Goal: Information Seeking & Learning: Find specific fact

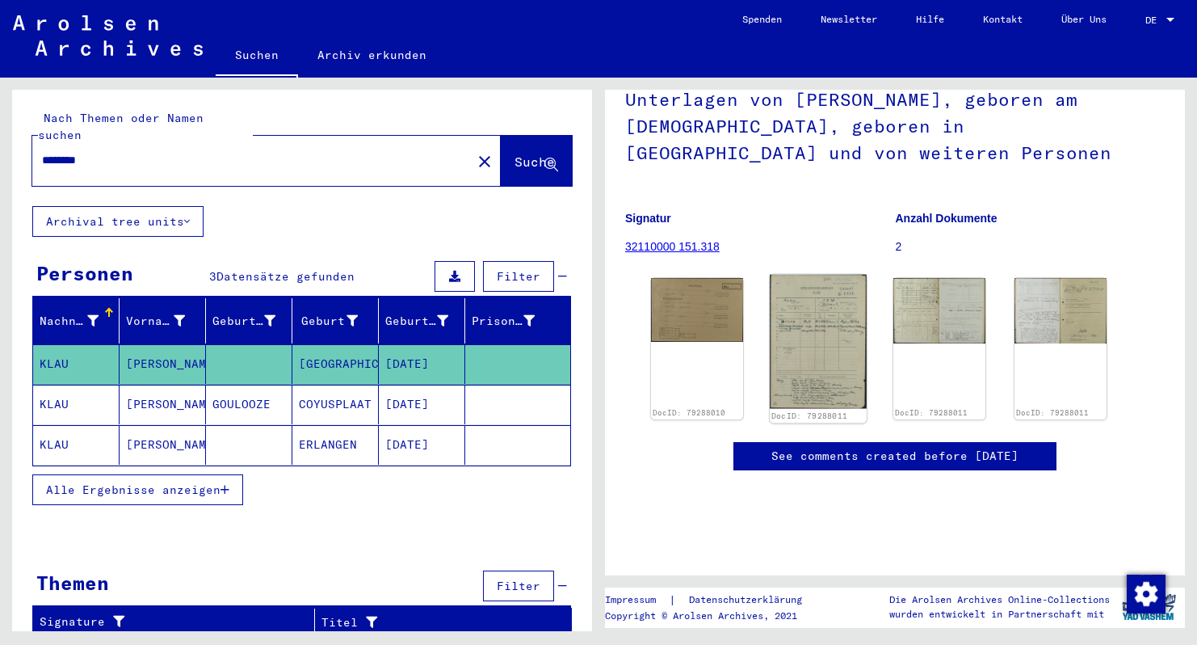
scroll to position [139, 0]
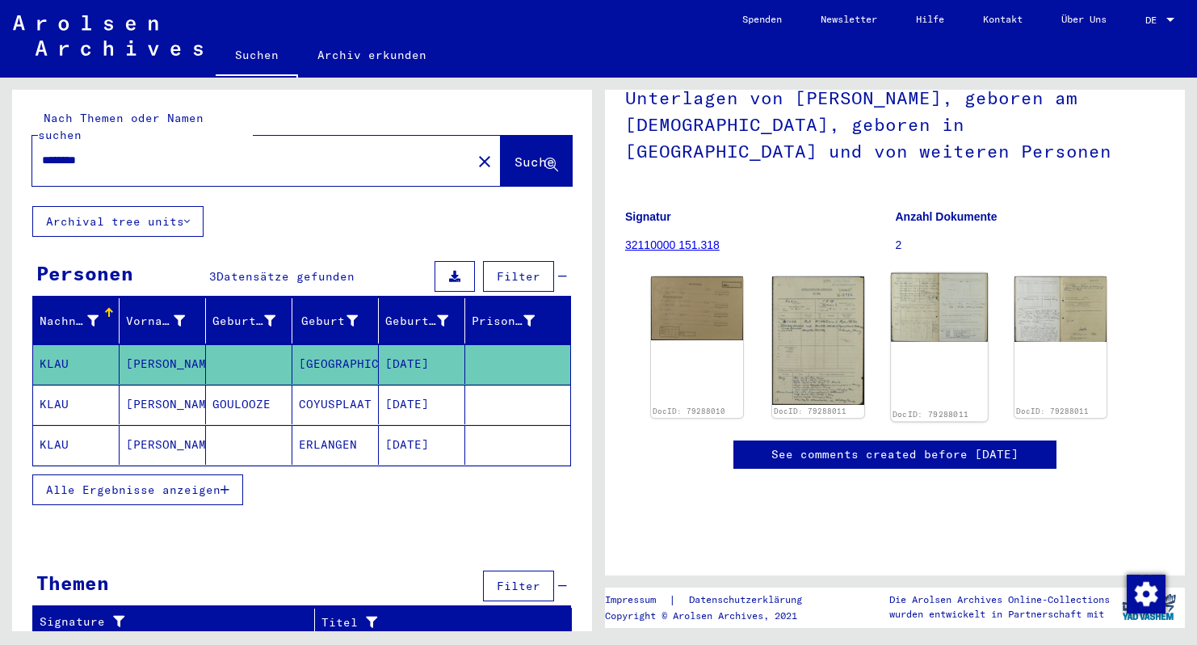
click at [935, 327] on img at bounding box center [939, 307] width 97 height 69
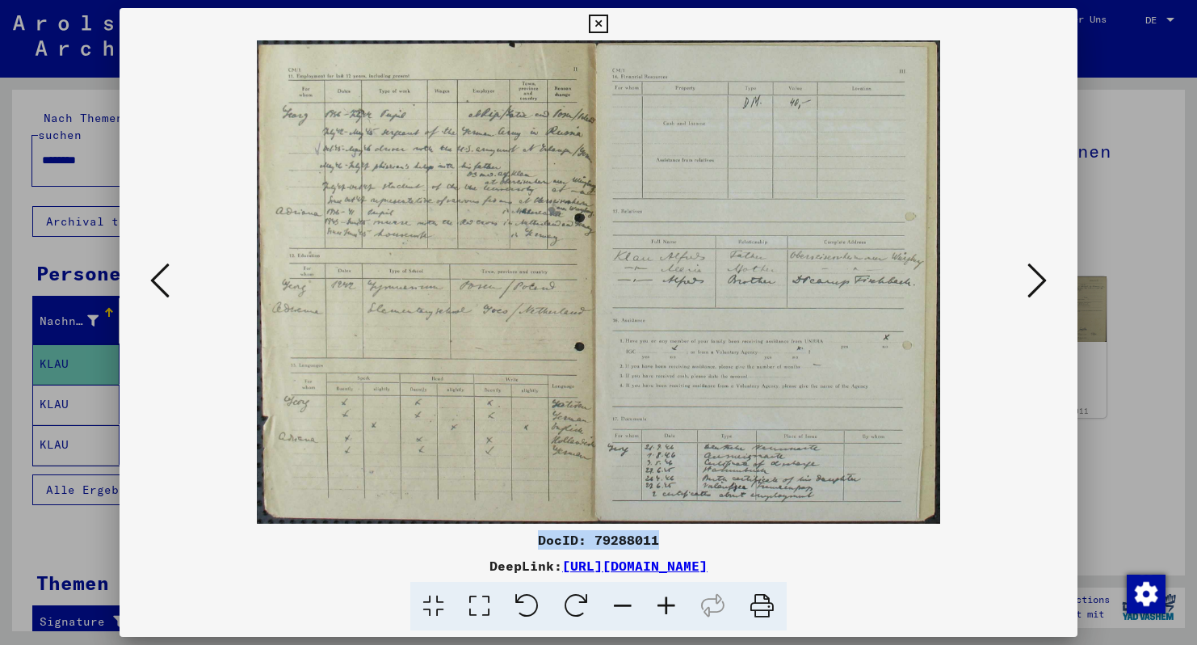
drag, startPoint x: 540, startPoint y: 540, endPoint x: 661, endPoint y: 541, distance: 120.4
click at [661, 541] on div "DocID: 79288011" at bounding box center [599, 539] width 958 height 19
copy div "DocID: 79288011"
click at [167, 282] on icon at bounding box center [159, 280] width 19 height 39
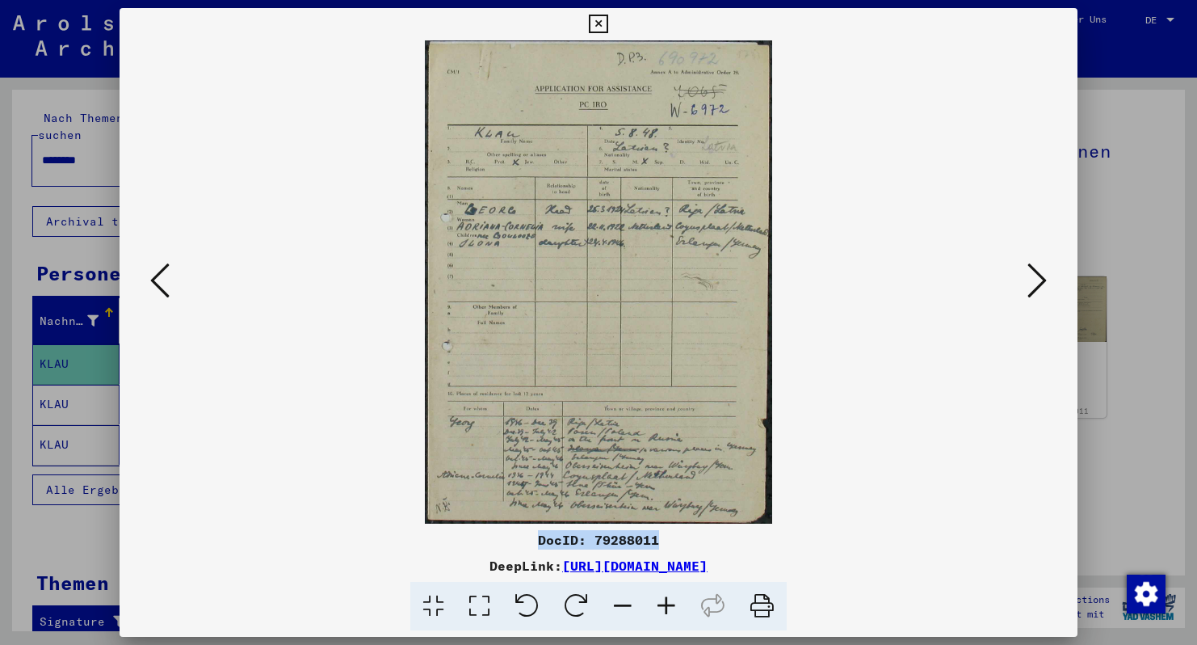
click at [167, 282] on icon at bounding box center [159, 280] width 19 height 39
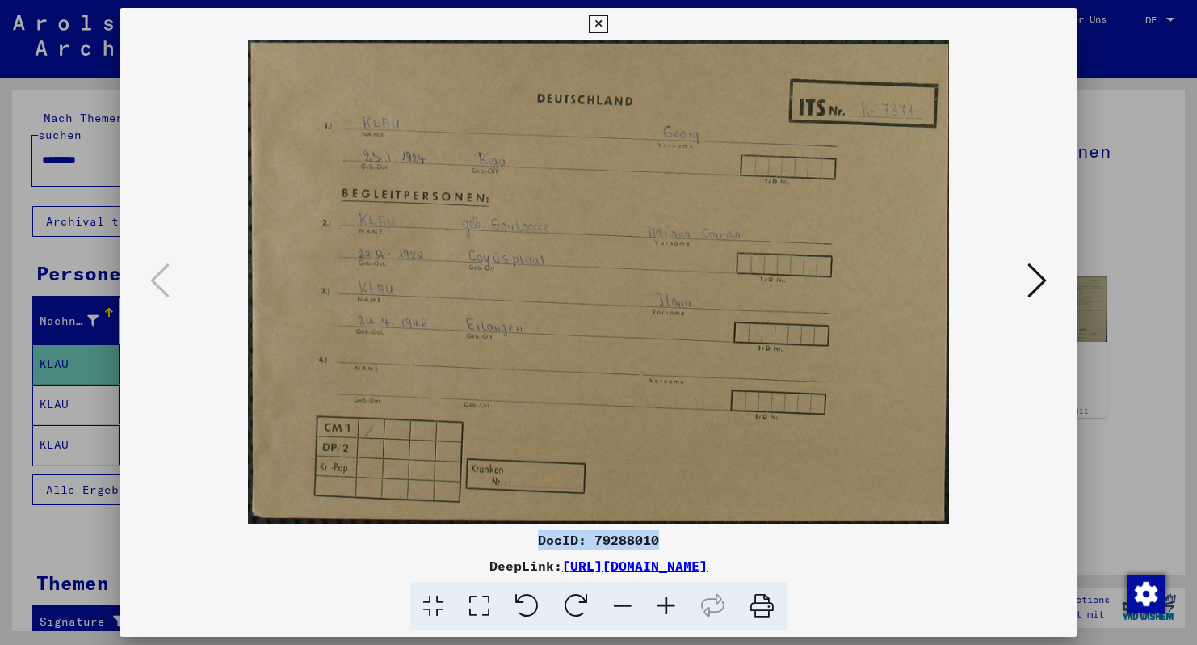
drag, startPoint x: 540, startPoint y: 540, endPoint x: 666, endPoint y: 540, distance: 126.8
click at [666, 540] on div "DocID: 79288010" at bounding box center [599, 539] width 958 height 19
copy div "DocID: 79288010"
click at [1042, 288] on icon at bounding box center [1037, 280] width 19 height 39
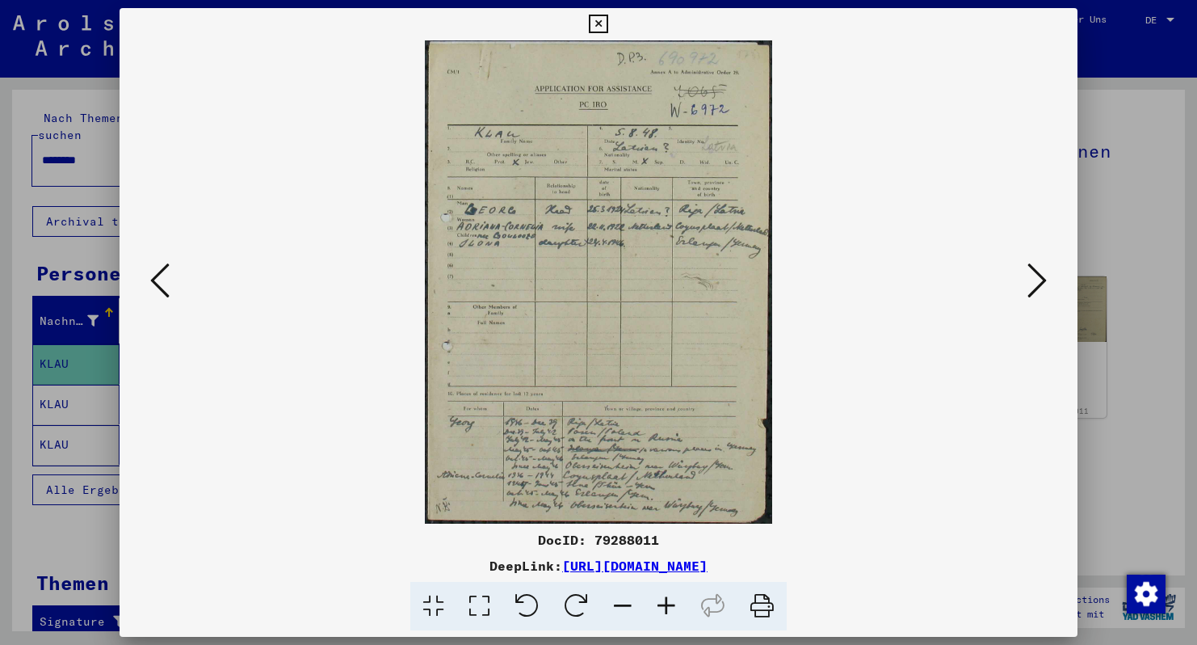
click at [1042, 288] on icon at bounding box center [1037, 280] width 19 height 39
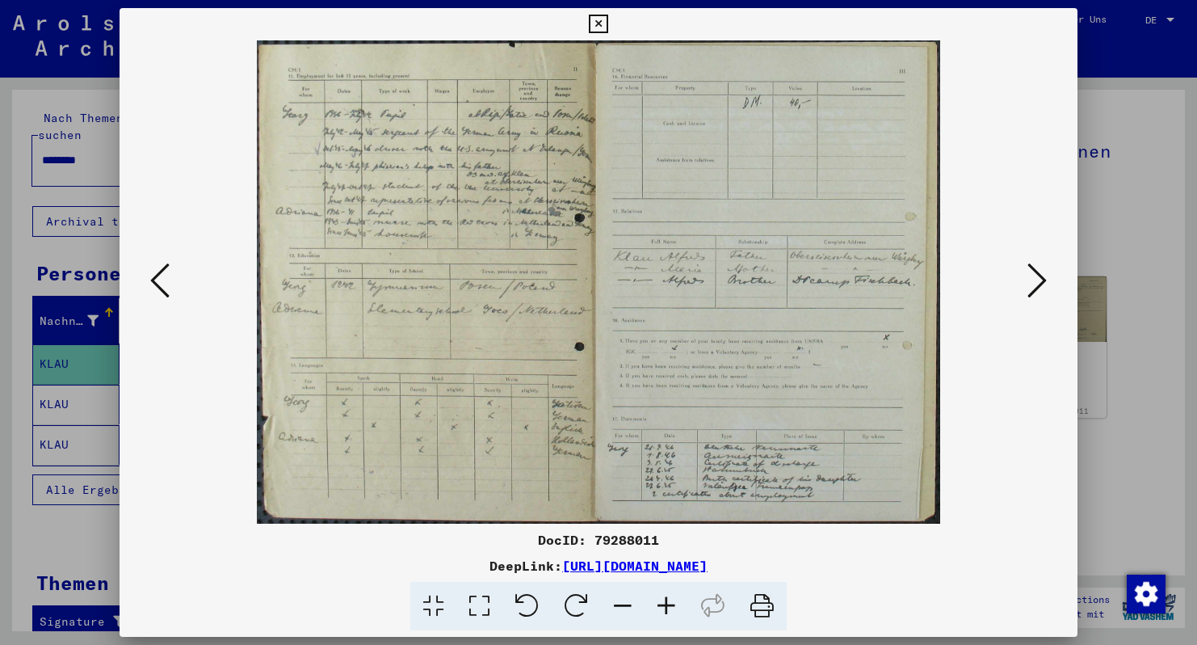
click at [1042, 288] on icon at bounding box center [1037, 280] width 19 height 39
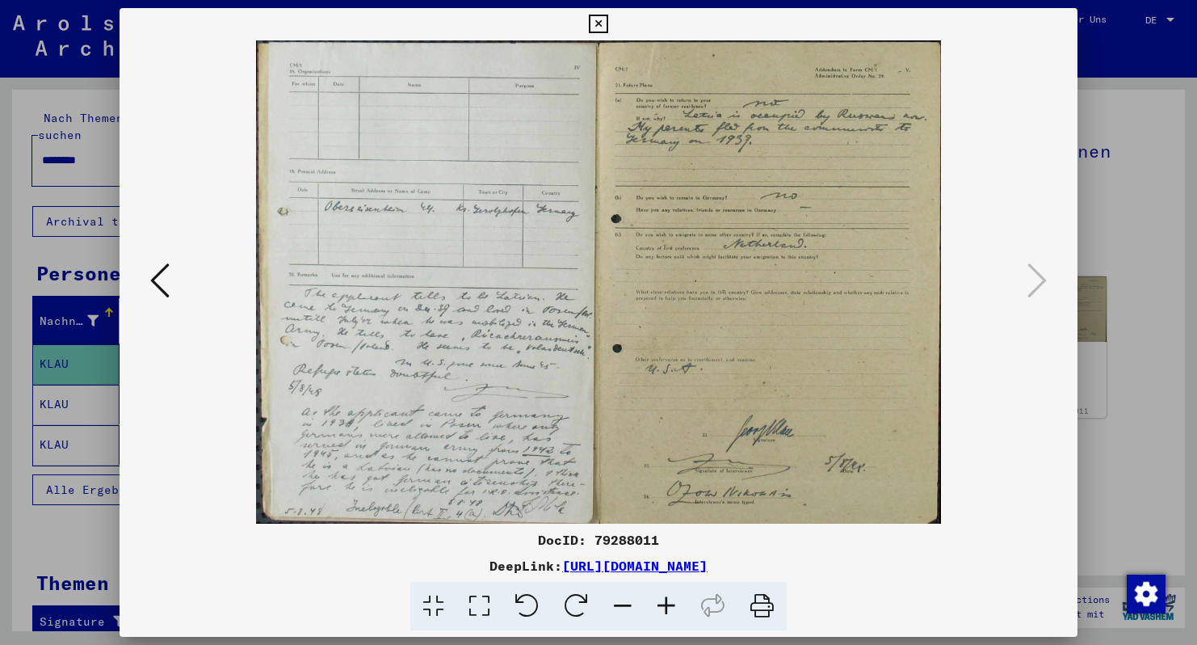
click at [155, 274] on icon at bounding box center [159, 280] width 19 height 39
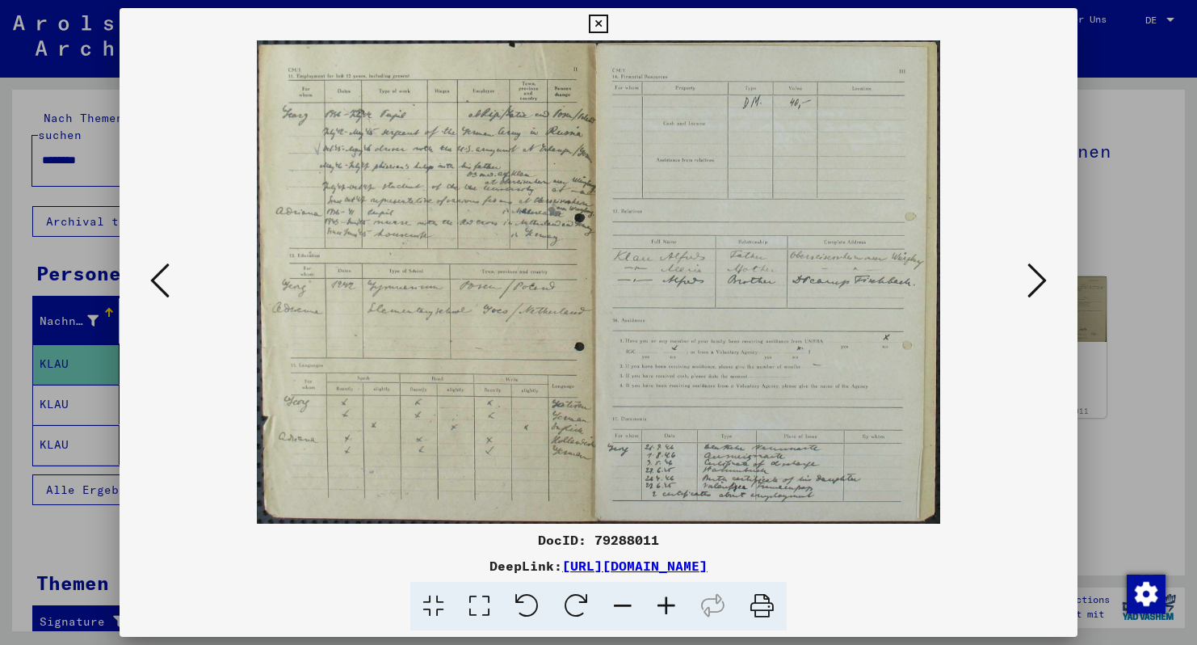
click at [155, 274] on icon at bounding box center [159, 280] width 19 height 39
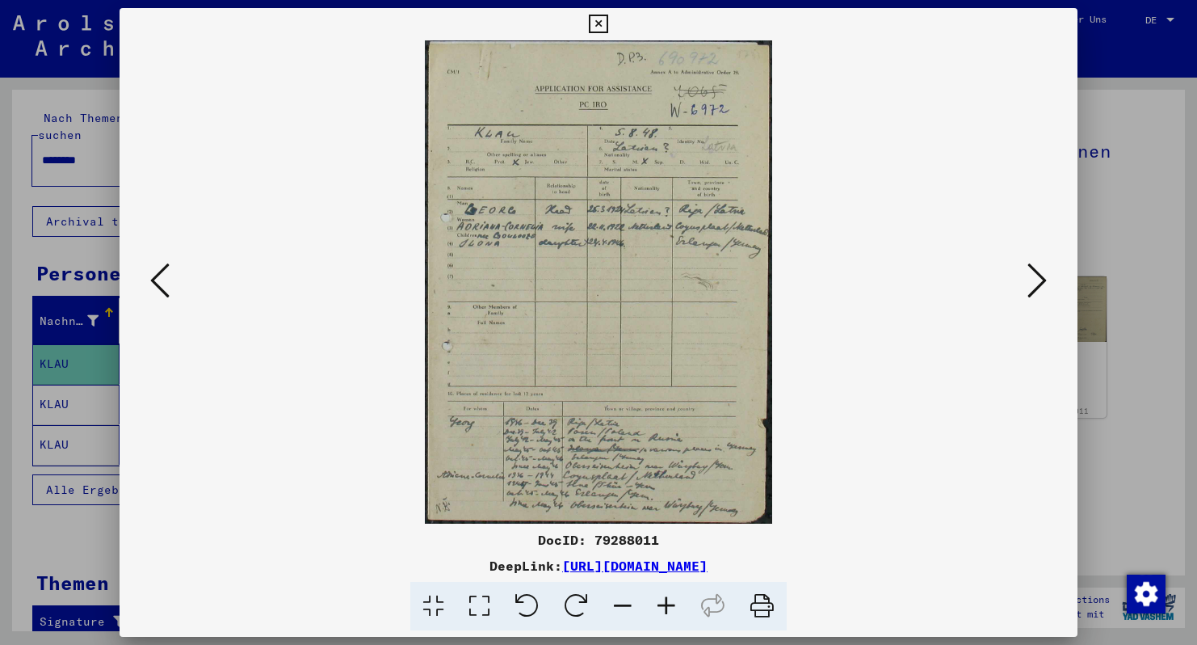
click at [155, 274] on icon at bounding box center [159, 280] width 19 height 39
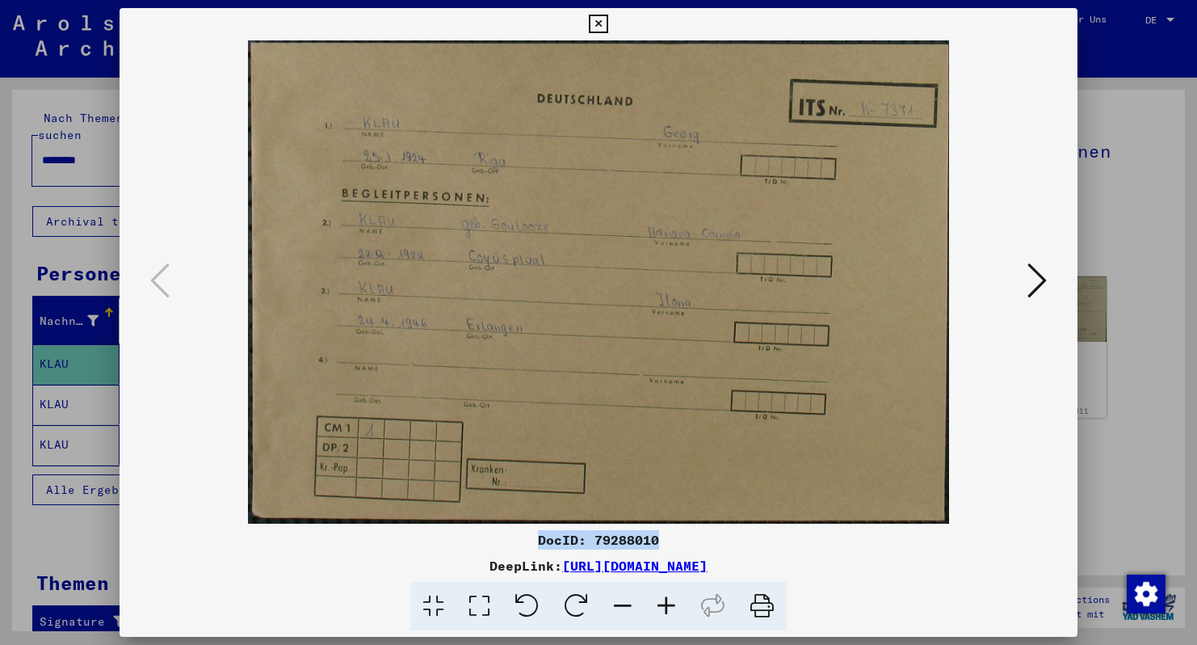
drag, startPoint x: 540, startPoint y: 542, endPoint x: 663, endPoint y: 541, distance: 123.6
click at [663, 541] on div "DocID: 79288010" at bounding box center [599, 539] width 958 height 19
copy div "DocID: 79288010"
click at [608, 22] on icon at bounding box center [598, 24] width 19 height 19
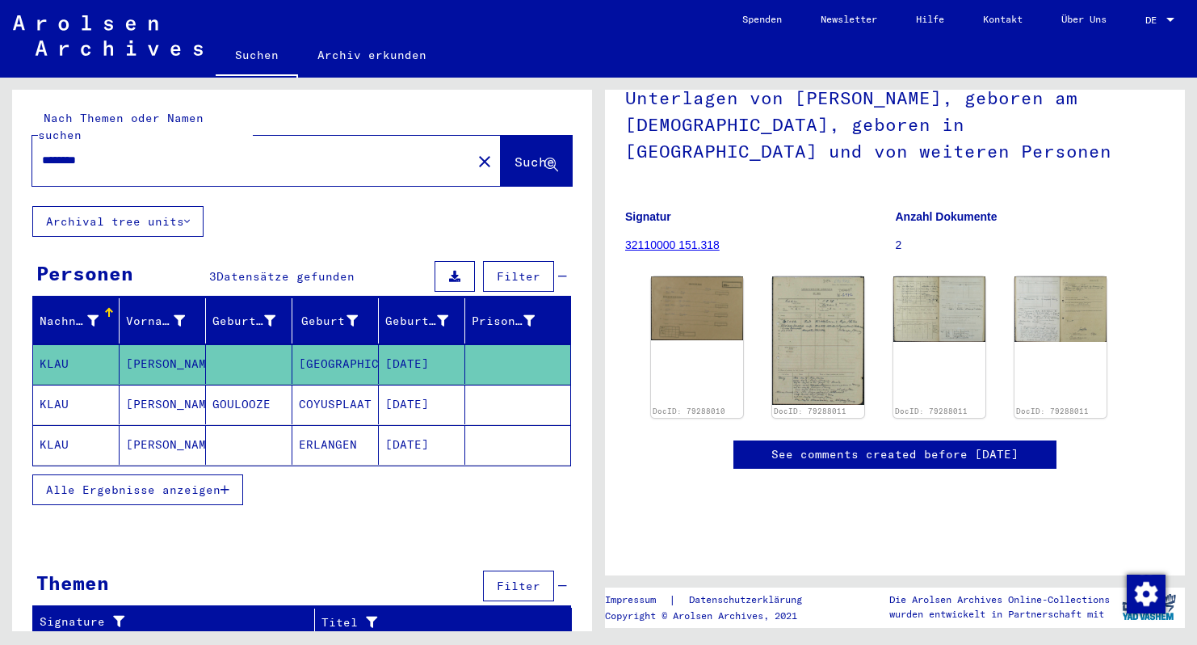
click at [164, 385] on mat-cell "[PERSON_NAME]" at bounding box center [163, 405] width 86 height 40
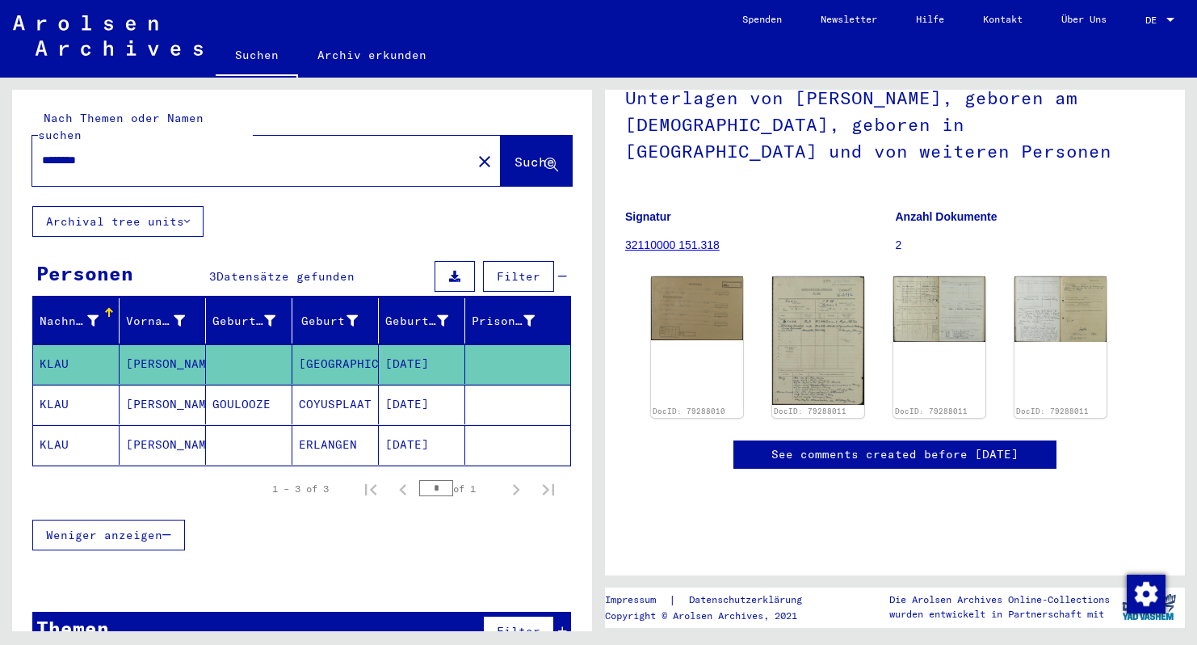
click at [164, 385] on mat-cell "[PERSON_NAME]" at bounding box center [163, 405] width 86 height 40
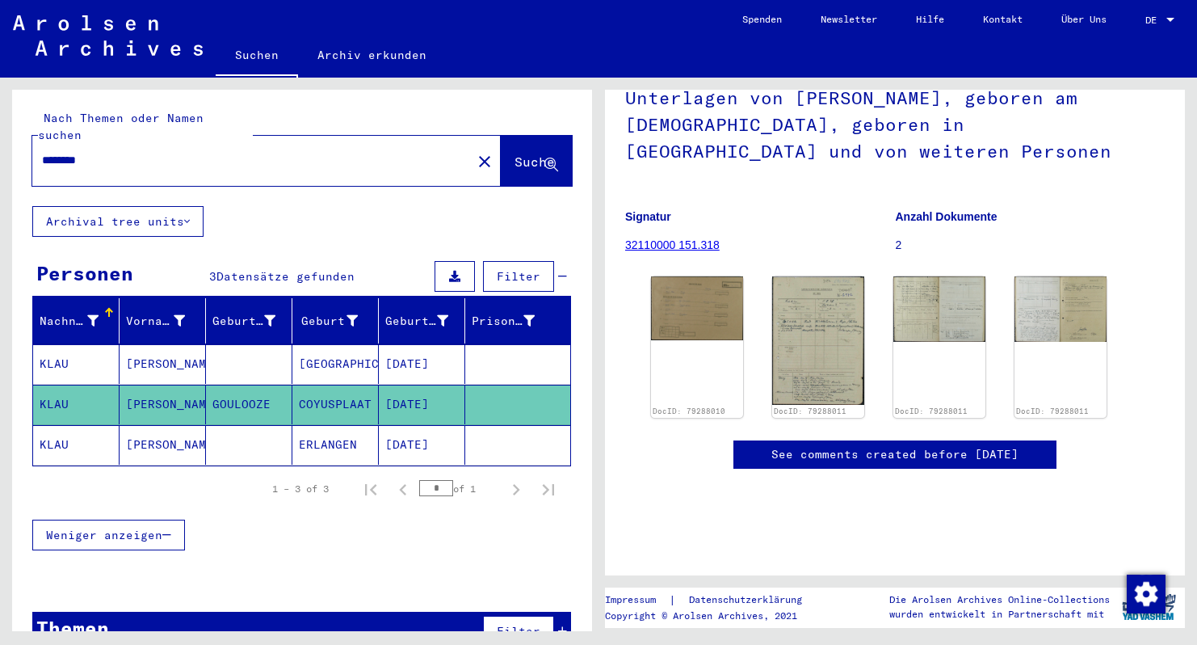
click at [164, 385] on mat-cell "[PERSON_NAME]" at bounding box center [163, 405] width 86 height 40
click at [165, 426] on mat-cell "[PERSON_NAME]" at bounding box center [163, 445] width 86 height 40
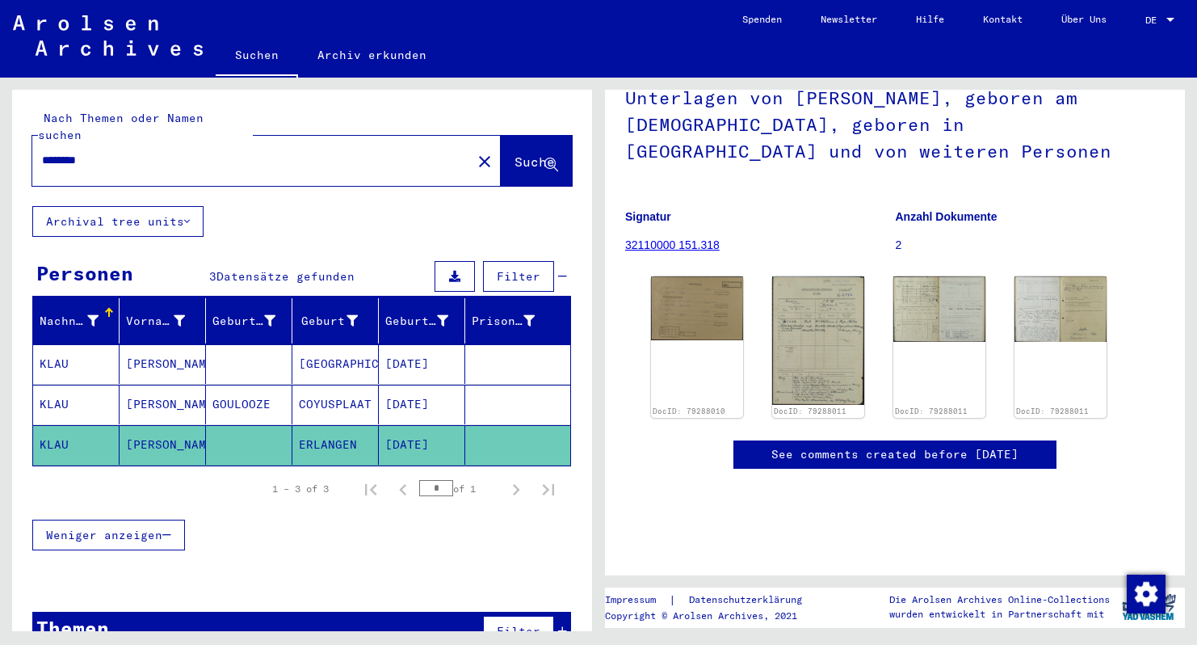
click at [475, 152] on mat-icon "close" at bounding box center [484, 161] width 19 height 19
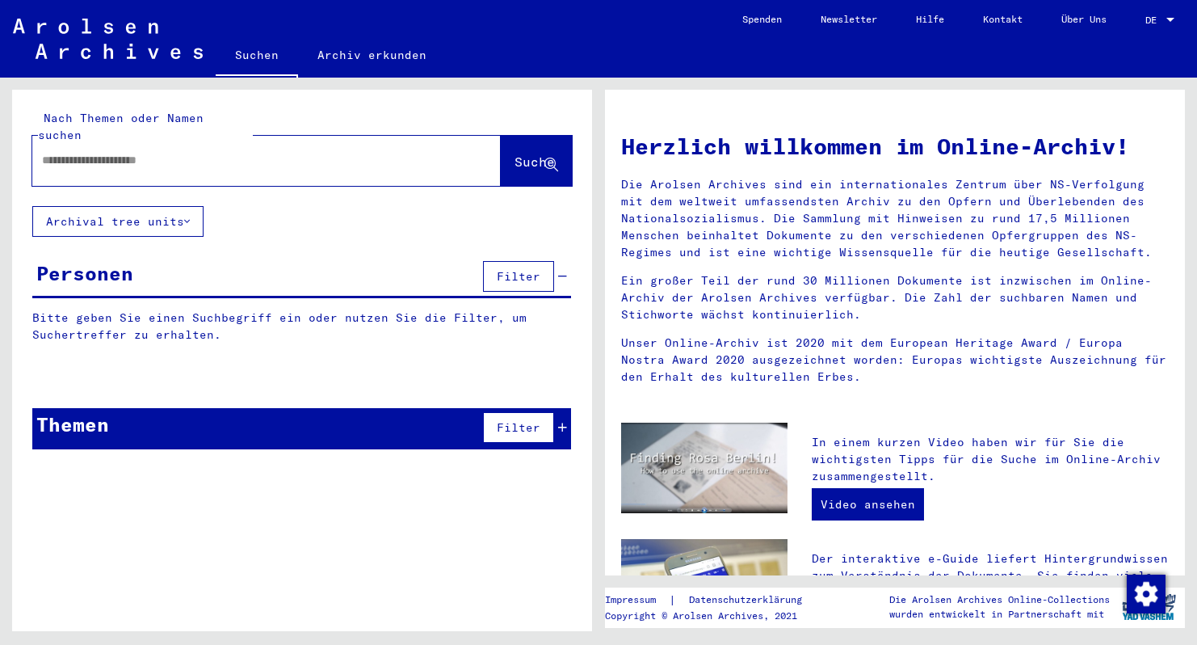
click at [273, 152] on input "text" at bounding box center [247, 160] width 410 height 17
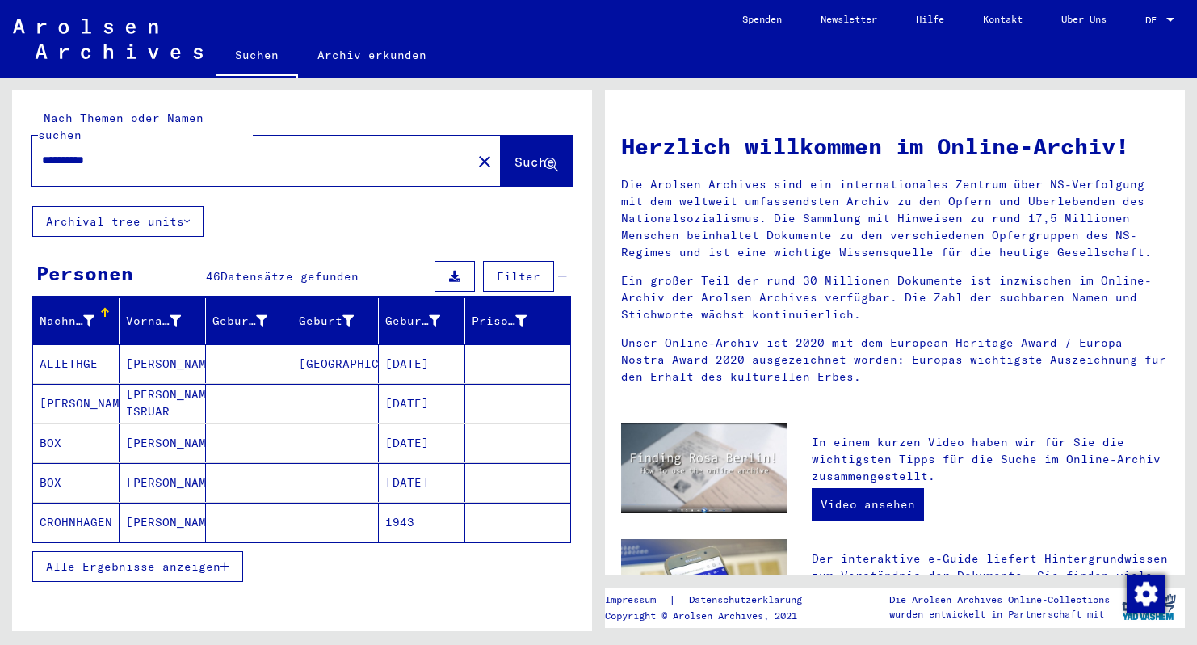
click at [44, 152] on input "**********" at bounding box center [247, 160] width 410 height 17
click at [116, 152] on input "**********" at bounding box center [247, 160] width 410 height 17
click at [515, 153] on span "Suche" at bounding box center [535, 161] width 40 height 16
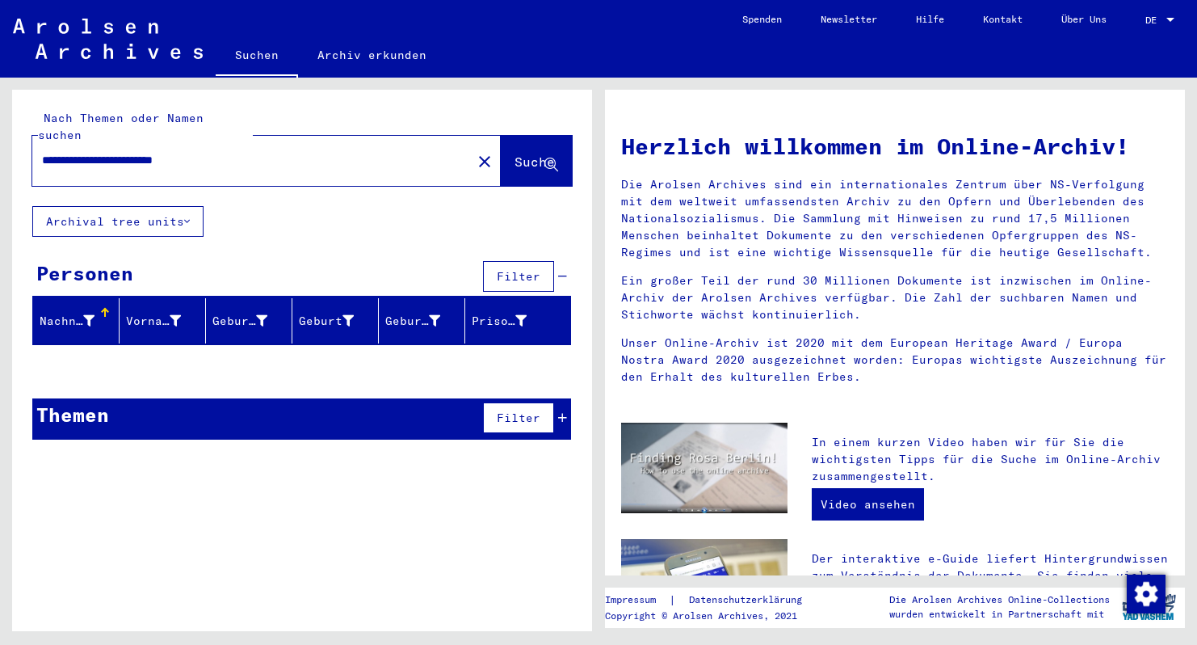
click at [115, 152] on input "**********" at bounding box center [247, 160] width 410 height 17
click at [515, 153] on span "Suche" at bounding box center [535, 161] width 40 height 16
drag, startPoint x: 245, startPoint y: 147, endPoint x: 141, endPoint y: 141, distance: 104.4
click at [141, 152] on input "**********" at bounding box center [247, 160] width 410 height 17
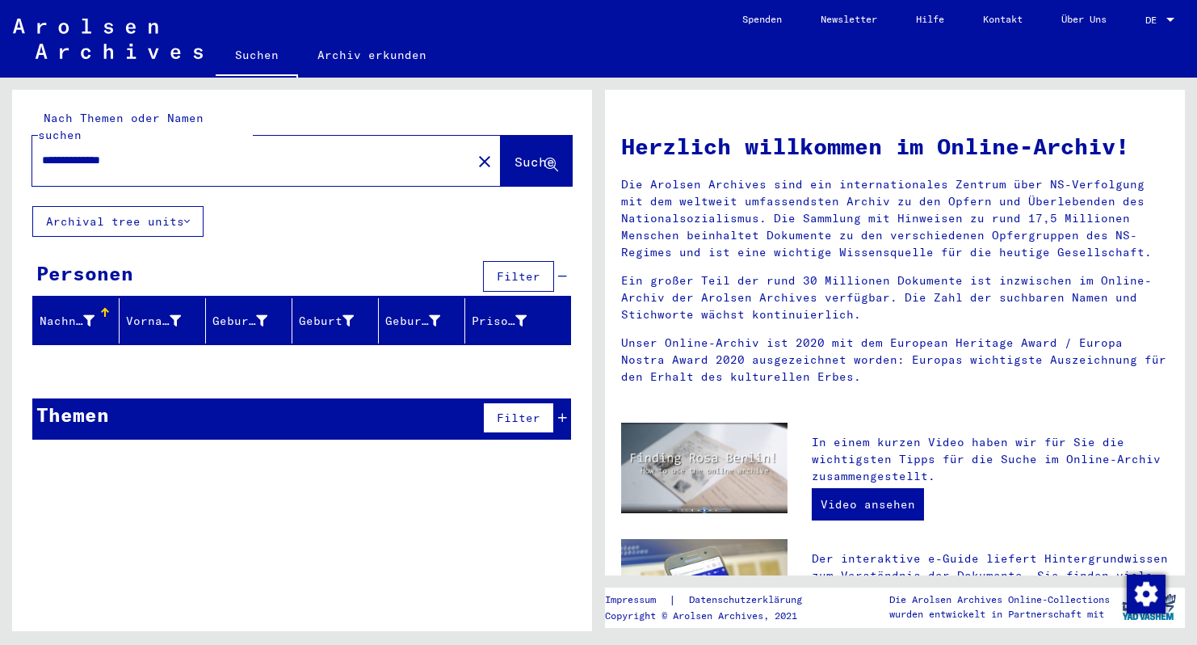
drag, startPoint x: 103, startPoint y: 142, endPoint x: 13, endPoint y: 142, distance: 90.5
click at [13, 142] on div "**********" at bounding box center [302, 148] width 580 height 116
click at [515, 153] on span "Suche" at bounding box center [535, 161] width 40 height 16
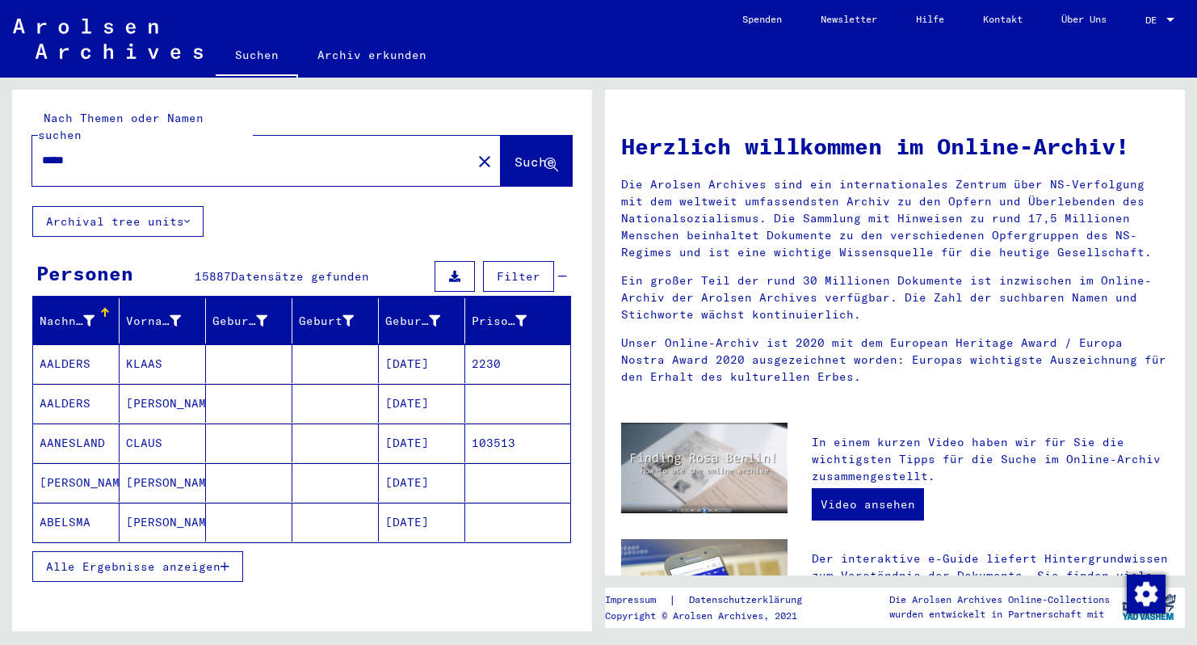
click at [90, 152] on input "****" at bounding box center [247, 160] width 410 height 17
click at [69, 152] on input "*********" at bounding box center [247, 160] width 410 height 17
type input "**********"
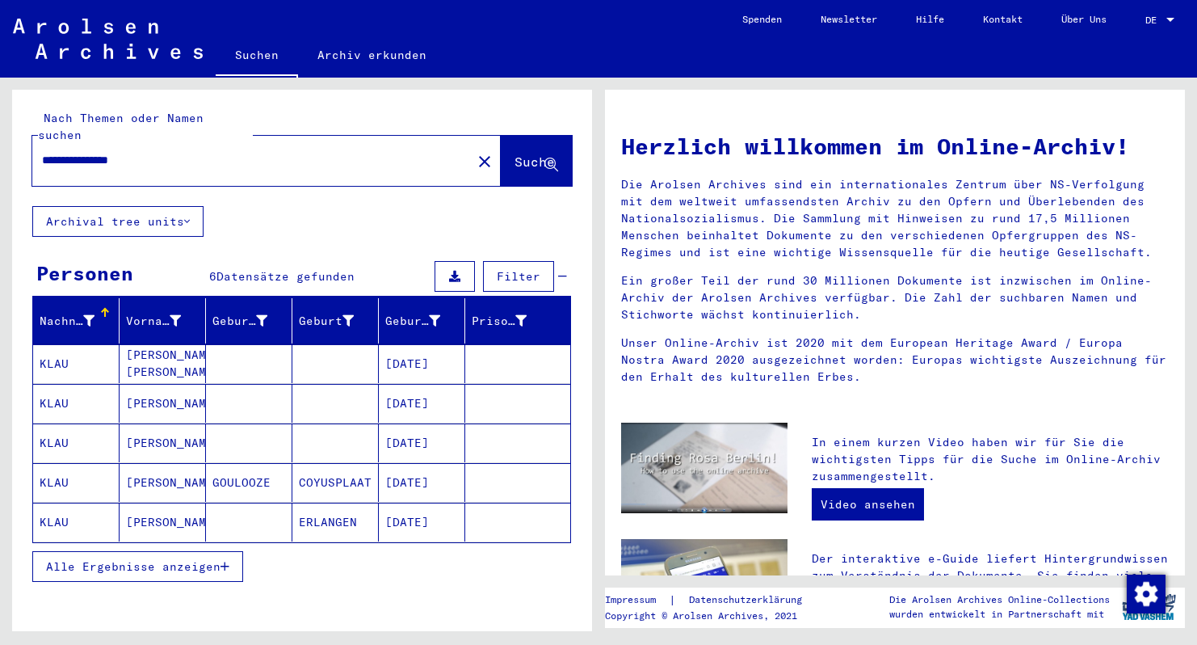
click at [155, 346] on mat-cell "[PERSON_NAME]. [PERSON_NAME]" at bounding box center [163, 363] width 86 height 39
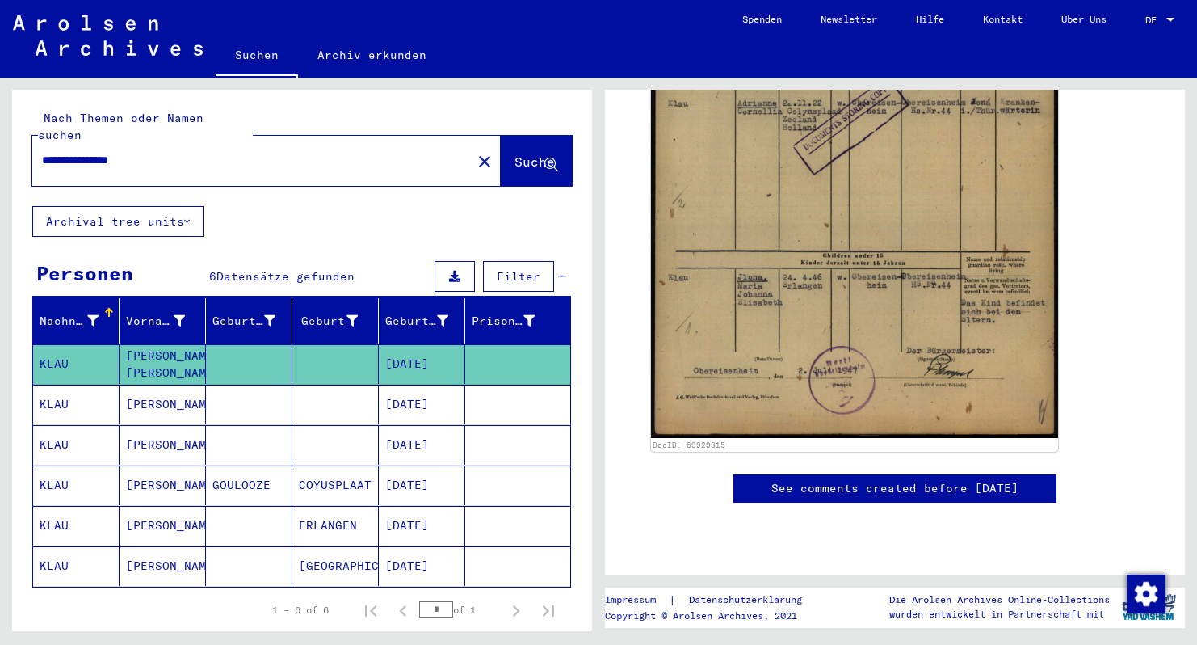
scroll to position [560, 0]
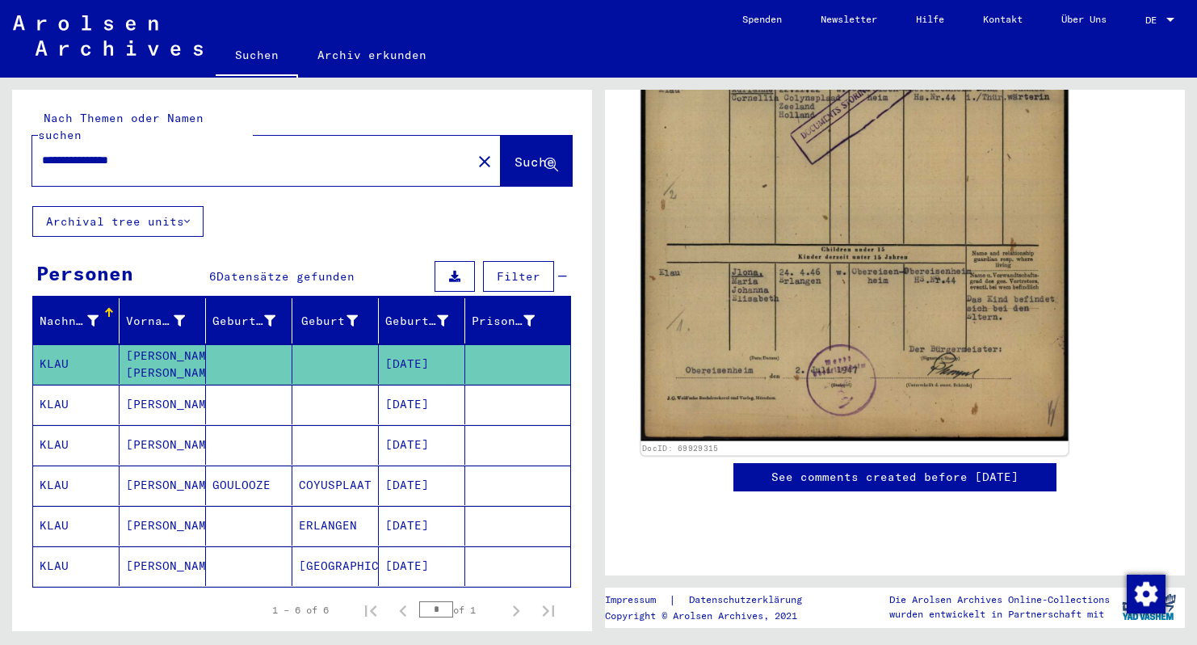
click at [852, 330] on img at bounding box center [854, 136] width 427 height 610
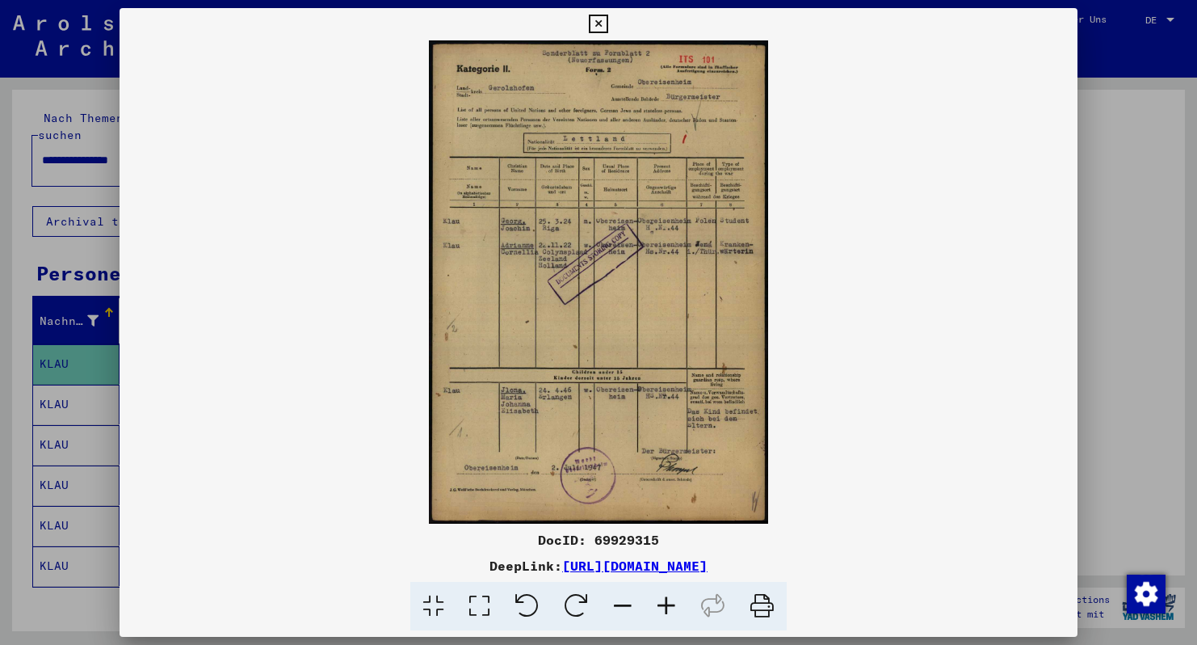
drag, startPoint x: 541, startPoint y: 540, endPoint x: 660, endPoint y: 540, distance: 118.8
click at [660, 540] on div "DocID: 69929315" at bounding box center [599, 539] width 958 height 19
copy div "DocID: 69929315"
click at [608, 23] on icon at bounding box center [598, 24] width 19 height 19
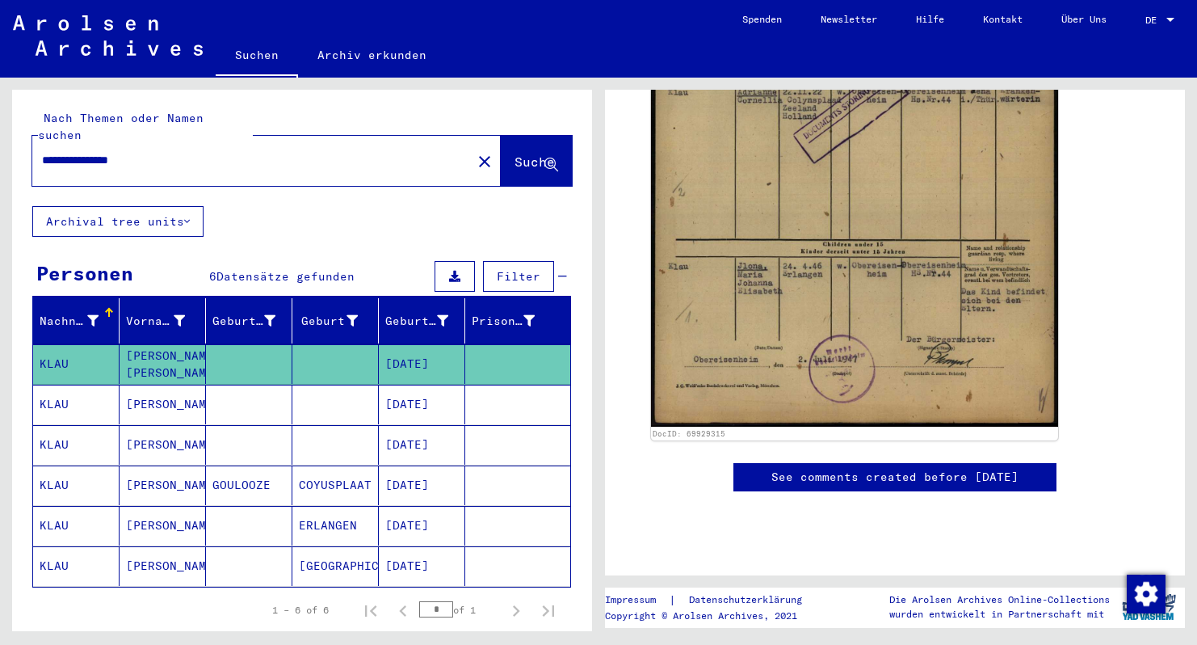
click at [140, 385] on mat-cell "[PERSON_NAME]" at bounding box center [163, 405] width 86 height 40
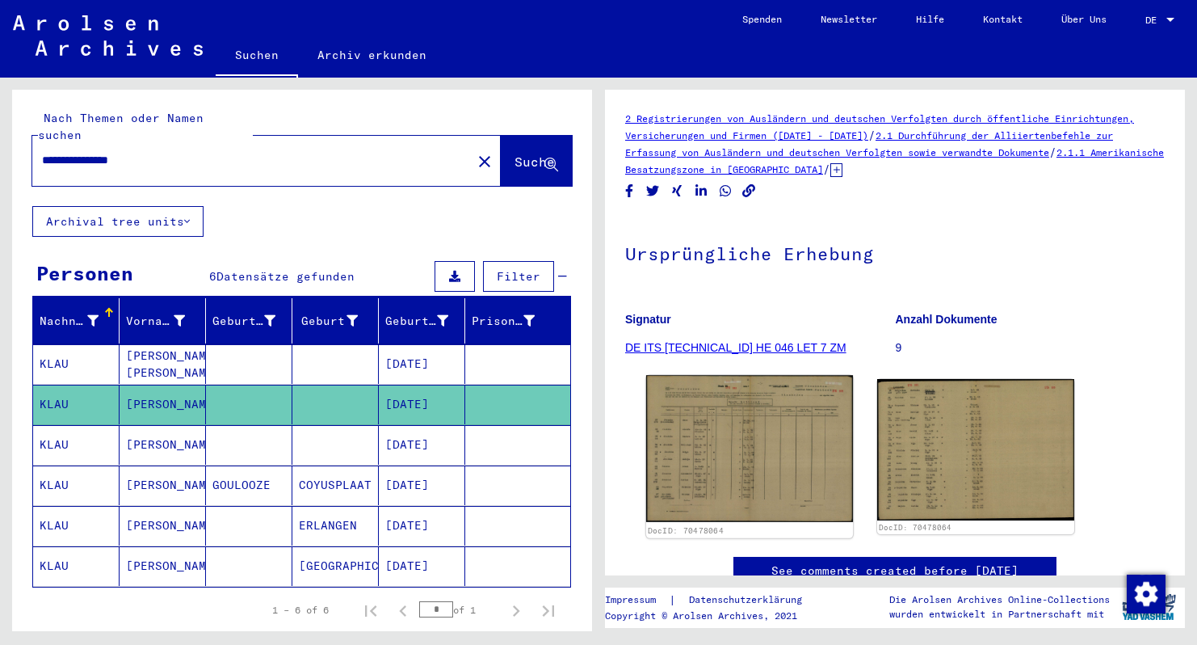
click at [738, 502] on img at bounding box center [749, 448] width 207 height 146
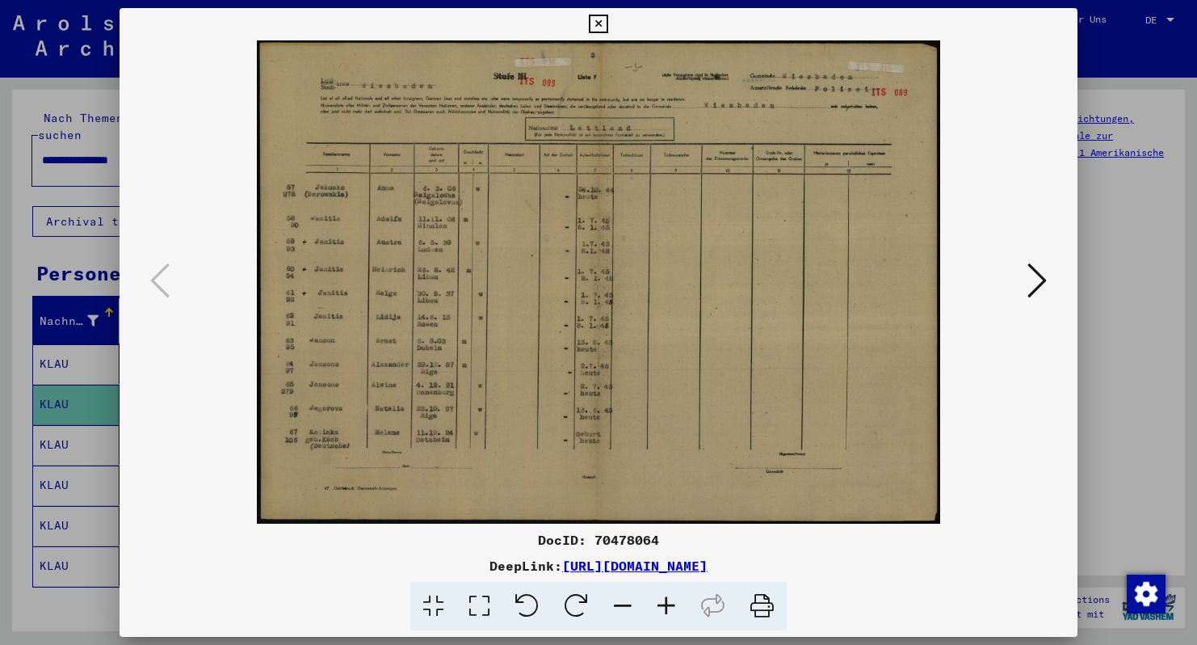
drag, startPoint x: 540, startPoint y: 538, endPoint x: 691, endPoint y: 539, distance: 151.1
click at [691, 539] on div "DocID: 70478064" at bounding box center [599, 539] width 958 height 19
copy div "DocID: 70478064"
click at [1042, 289] on icon at bounding box center [1037, 280] width 19 height 39
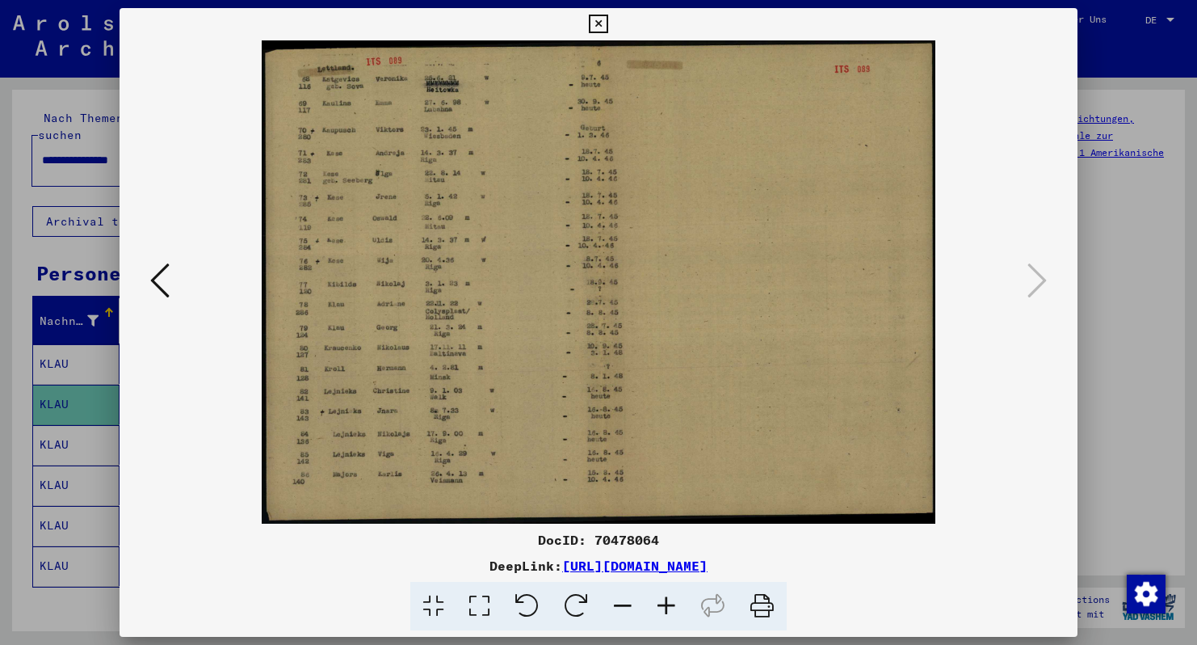
click at [162, 288] on icon at bounding box center [159, 280] width 19 height 39
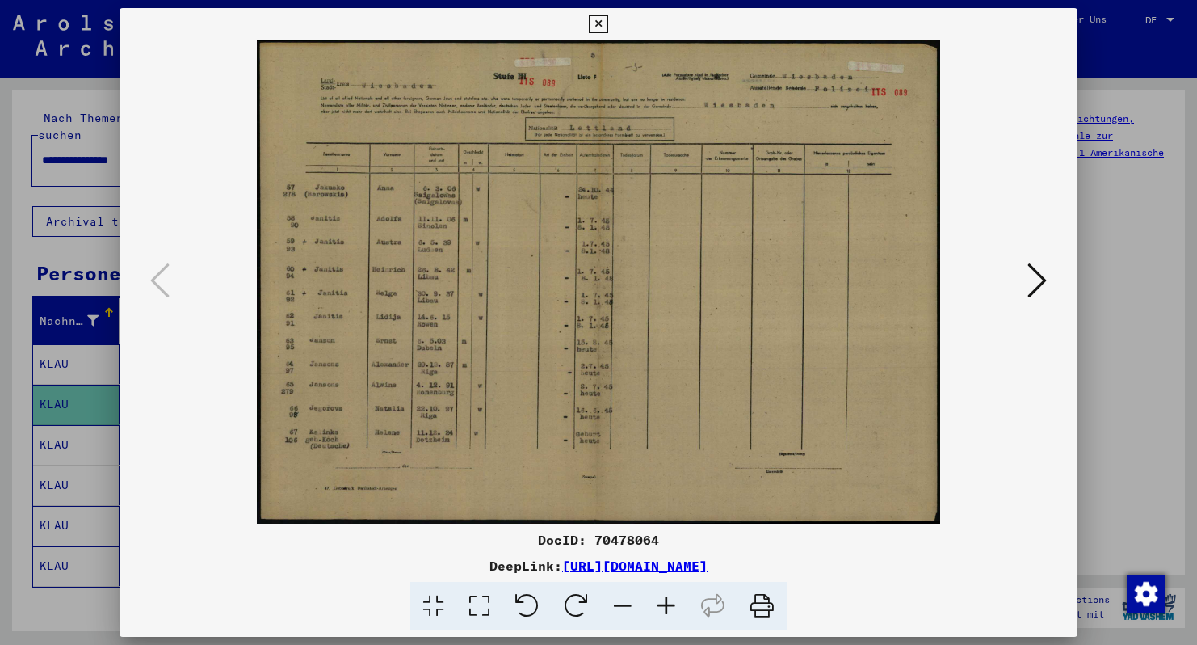
click at [608, 20] on icon at bounding box center [598, 24] width 19 height 19
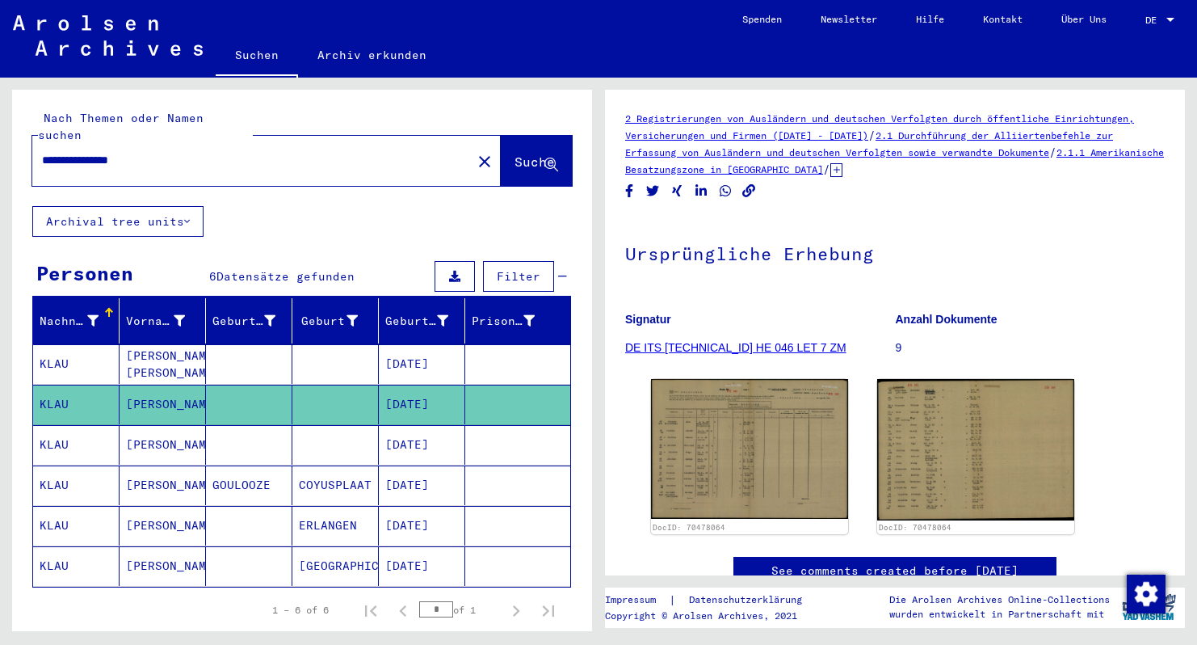
click at [158, 431] on mat-cell "[PERSON_NAME]" at bounding box center [163, 445] width 86 height 40
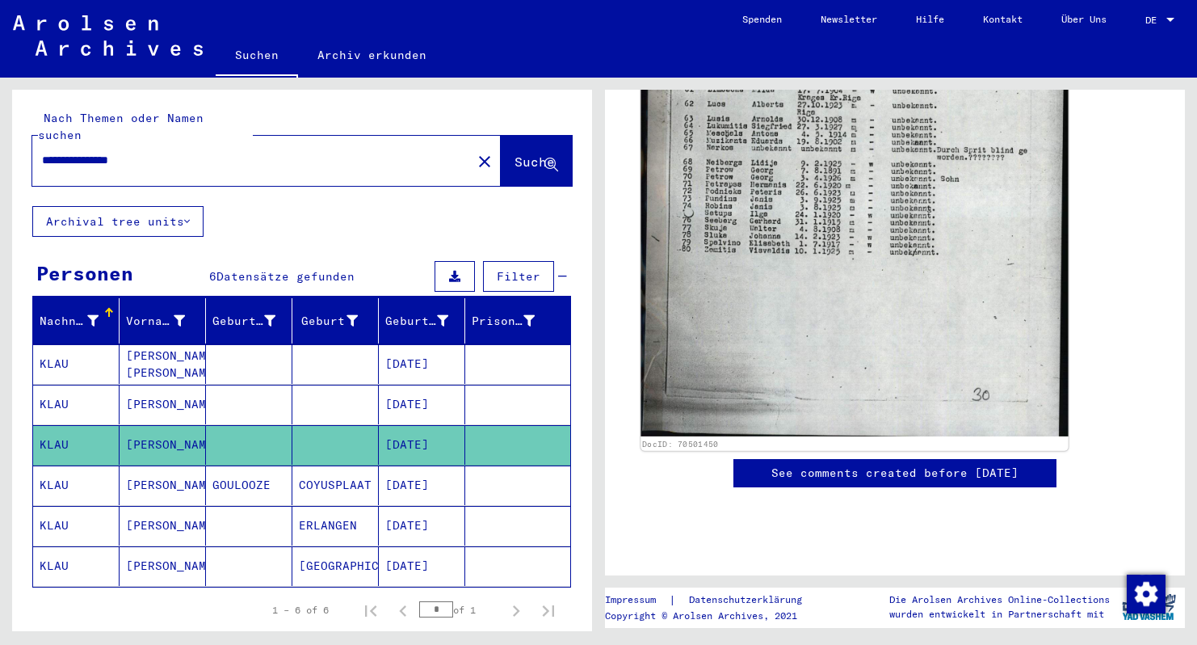
scroll to position [734, 0]
click at [783, 322] on img at bounding box center [854, 141] width 427 height 588
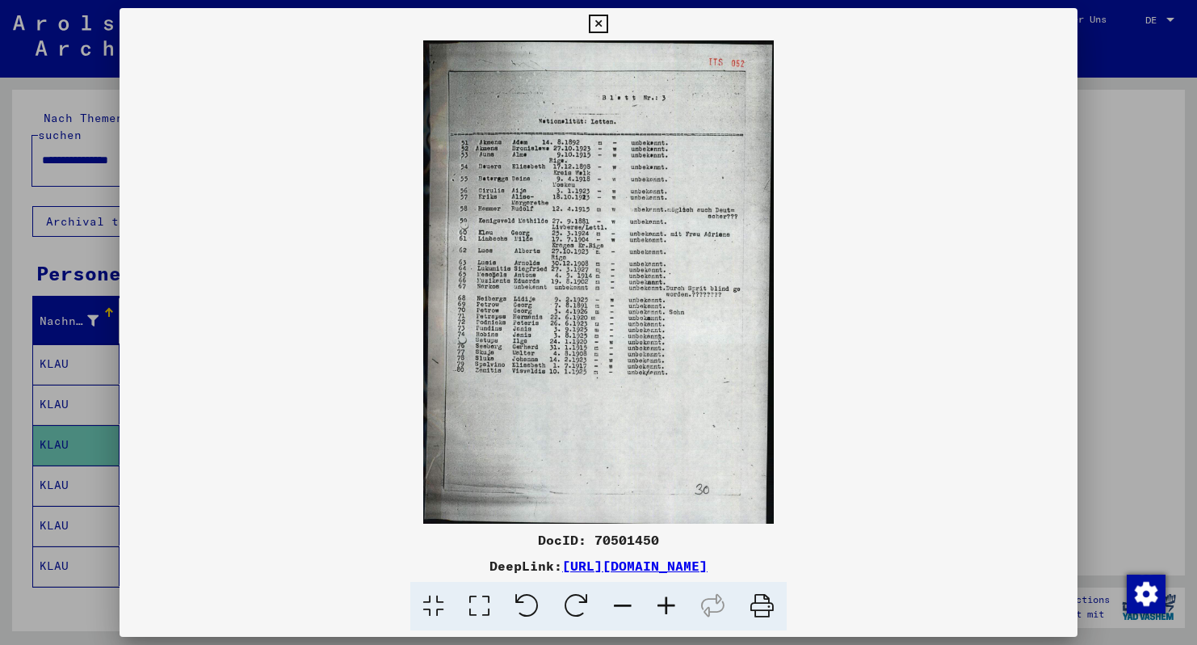
drag, startPoint x: 540, startPoint y: 539, endPoint x: 658, endPoint y: 535, distance: 117.2
click at [658, 535] on div "DocID: 70501450" at bounding box center [599, 539] width 958 height 19
copy div "DocID: 70501450"
click at [608, 23] on icon at bounding box center [598, 24] width 19 height 19
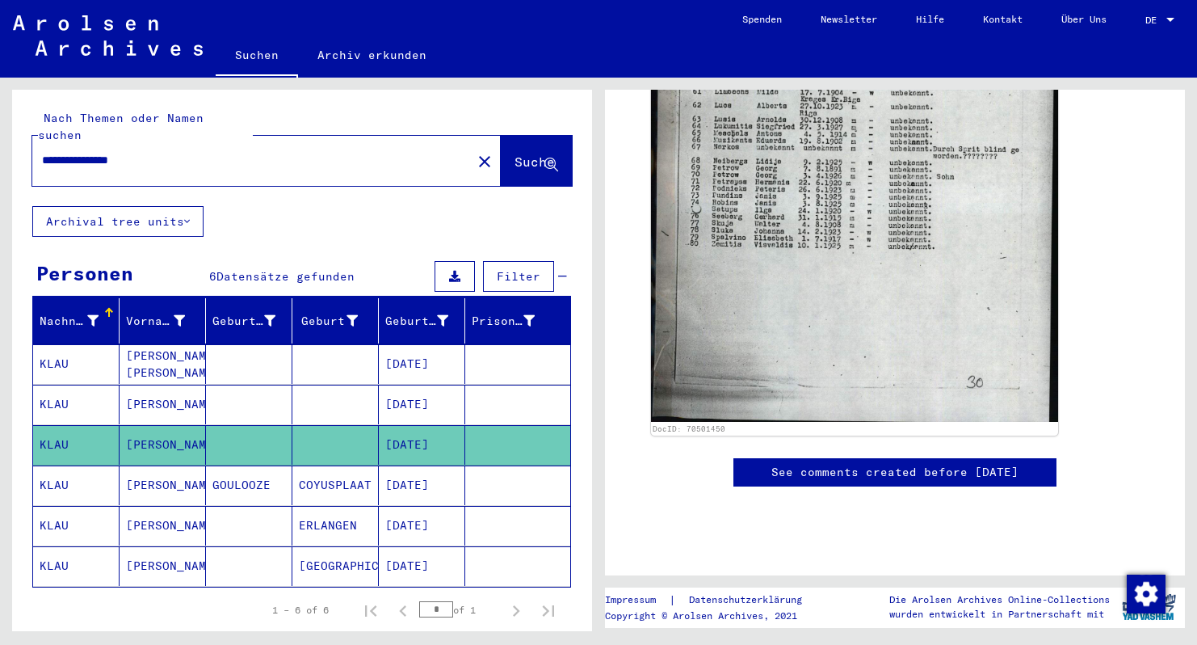
click at [179, 466] on mat-cell "[PERSON_NAME]" at bounding box center [163, 485] width 86 height 40
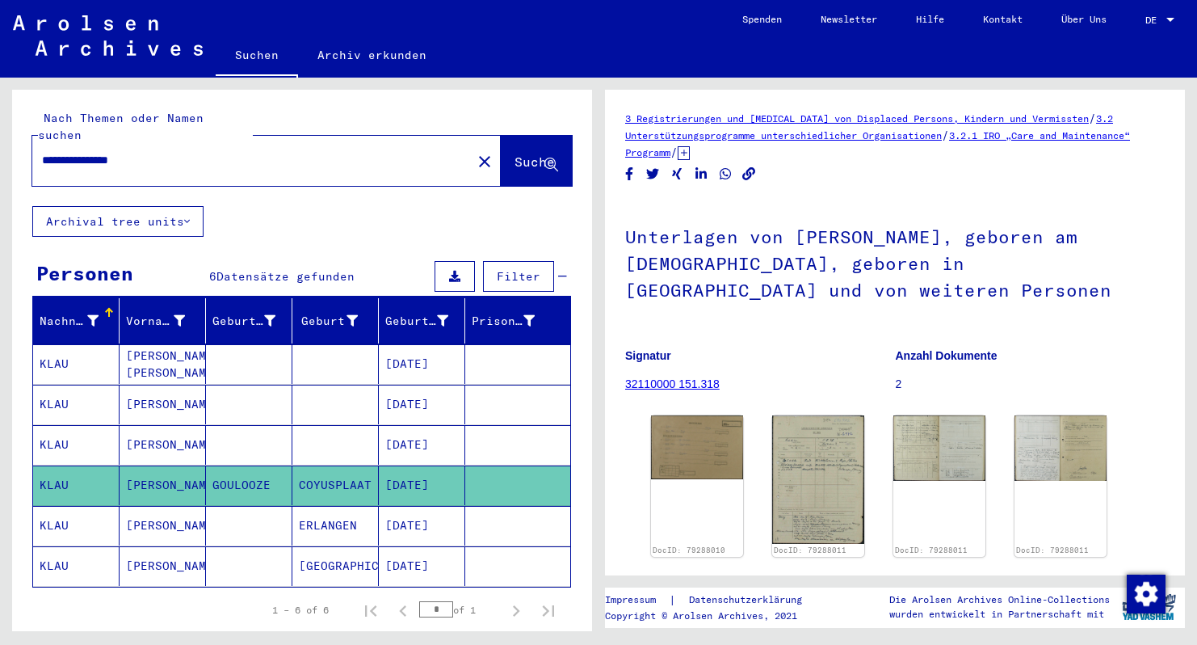
click at [148, 507] on mat-cell "[PERSON_NAME]" at bounding box center [163, 526] width 86 height 40
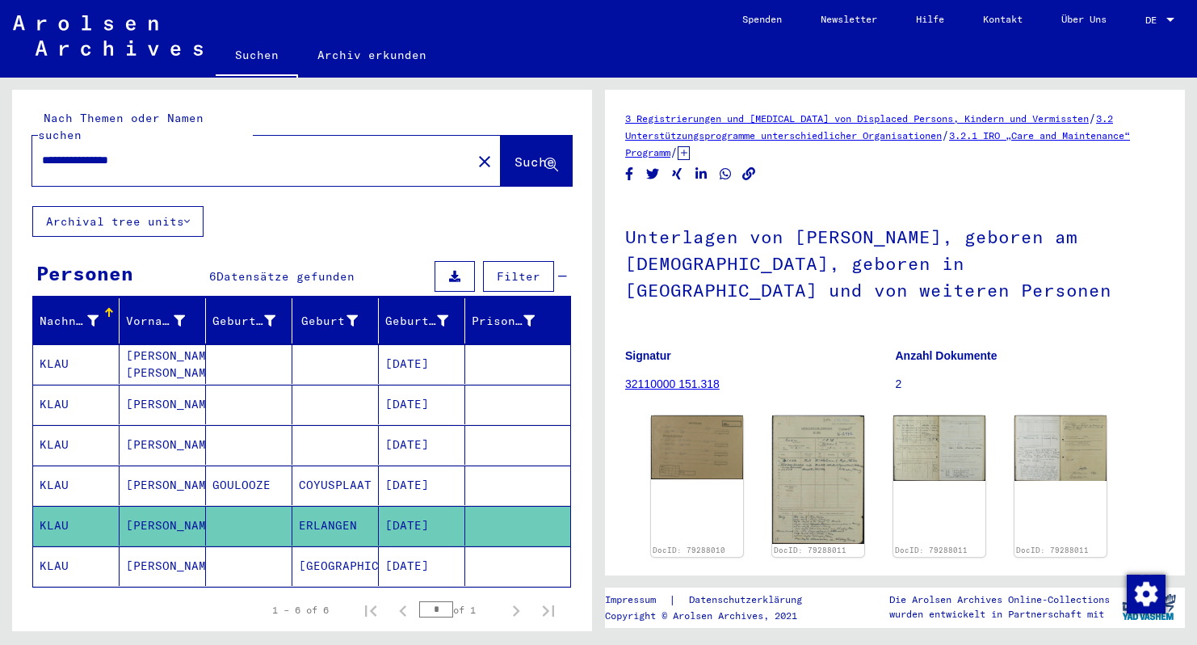
click at [147, 546] on mat-cell "[PERSON_NAME]" at bounding box center [163, 566] width 86 height 40
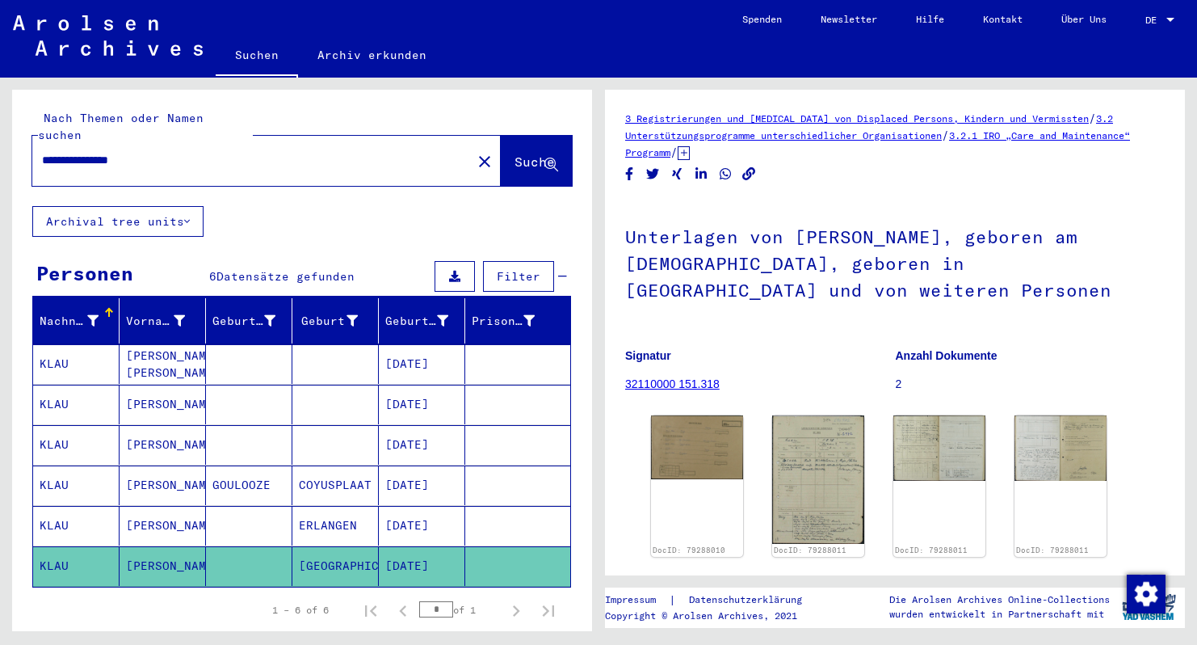
click at [66, 351] on mat-cell "KLAU" at bounding box center [76, 364] width 86 height 40
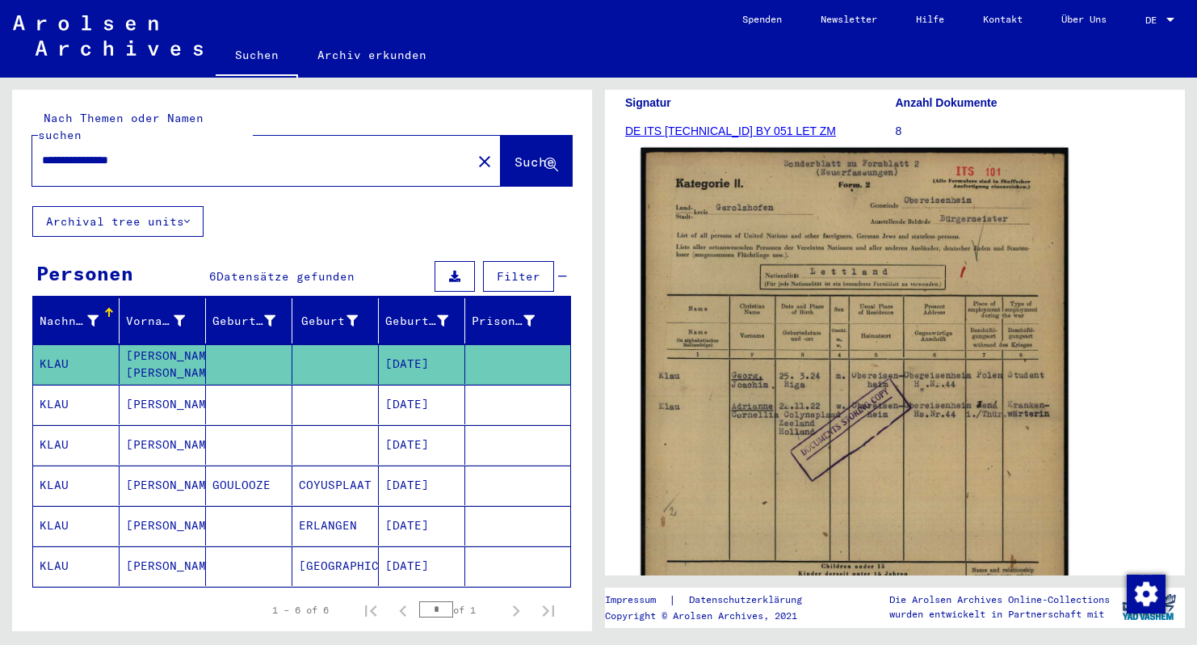
scroll to position [247, 0]
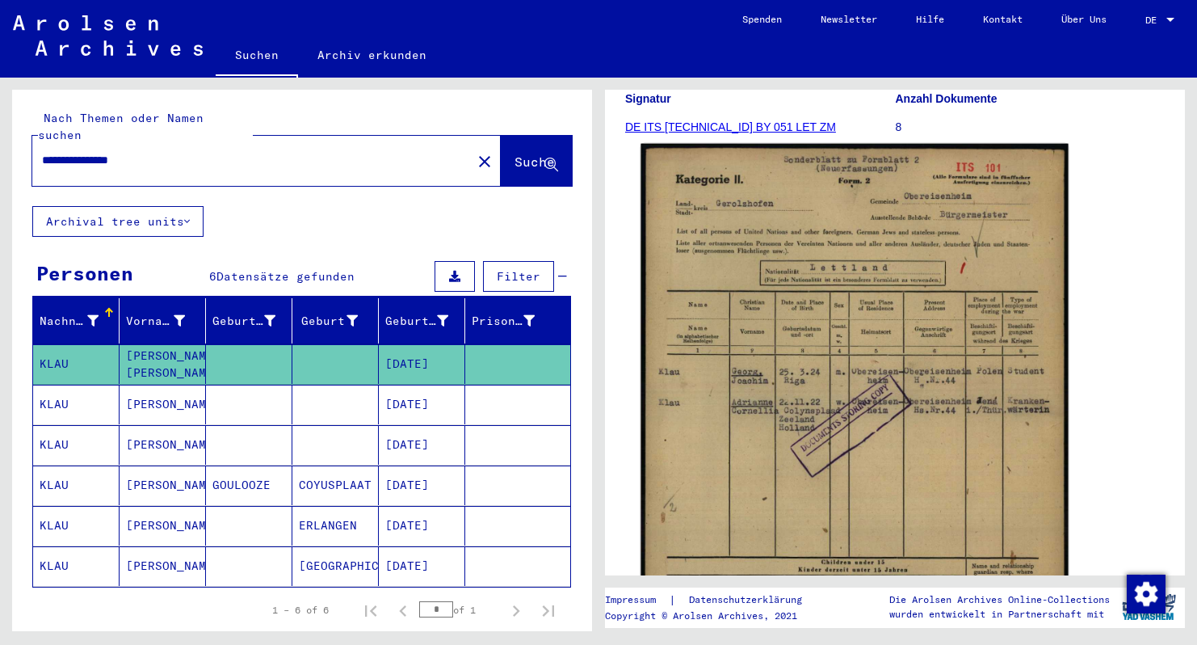
click at [797, 418] on img at bounding box center [854, 449] width 427 height 610
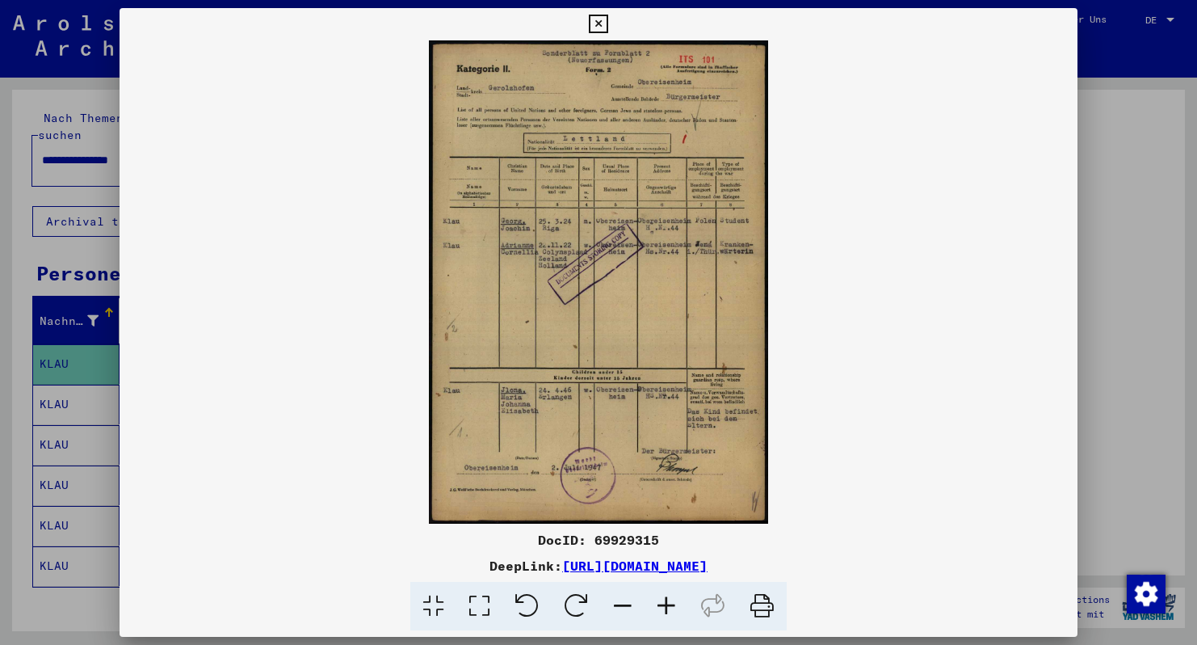
click at [608, 28] on icon at bounding box center [598, 24] width 19 height 19
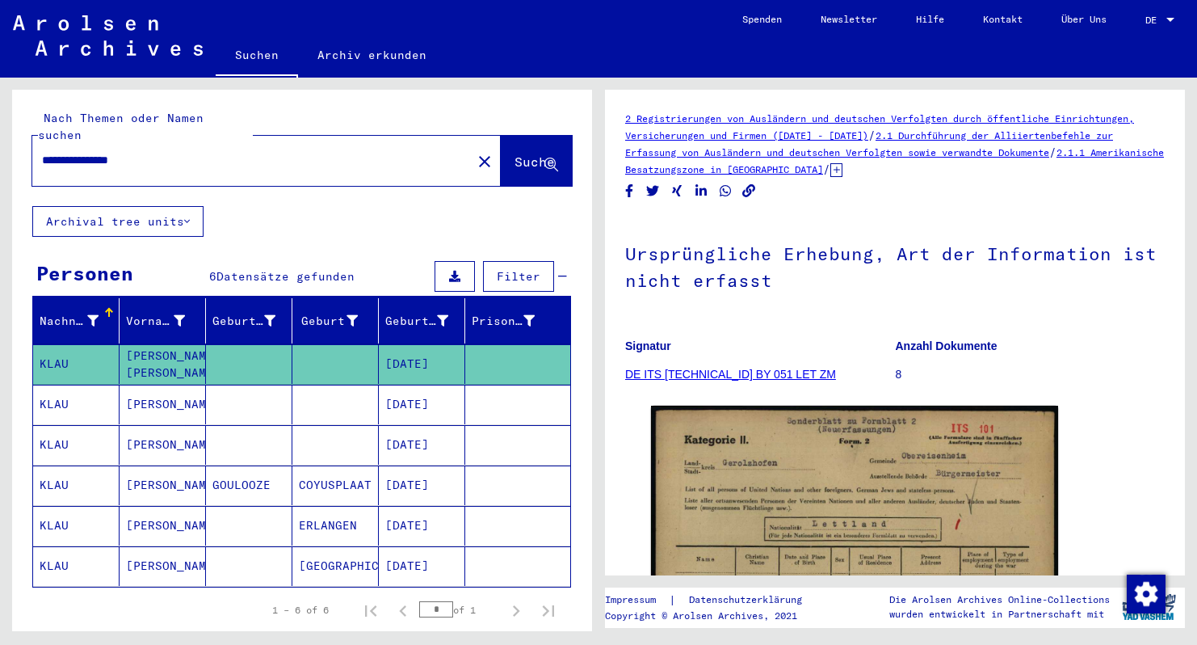
scroll to position [0, 0]
click at [736, 372] on link "DE ITS [TECHNICAL_ID] BY 051 LET ZM" at bounding box center [730, 374] width 211 height 13
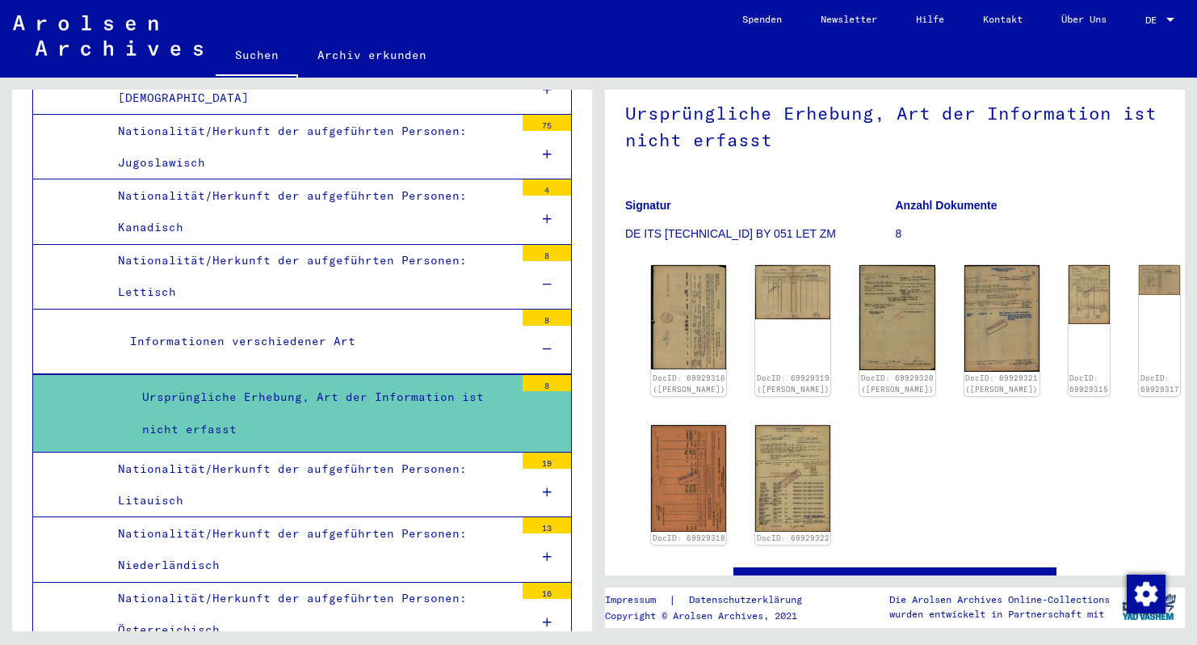
scroll to position [166, 0]
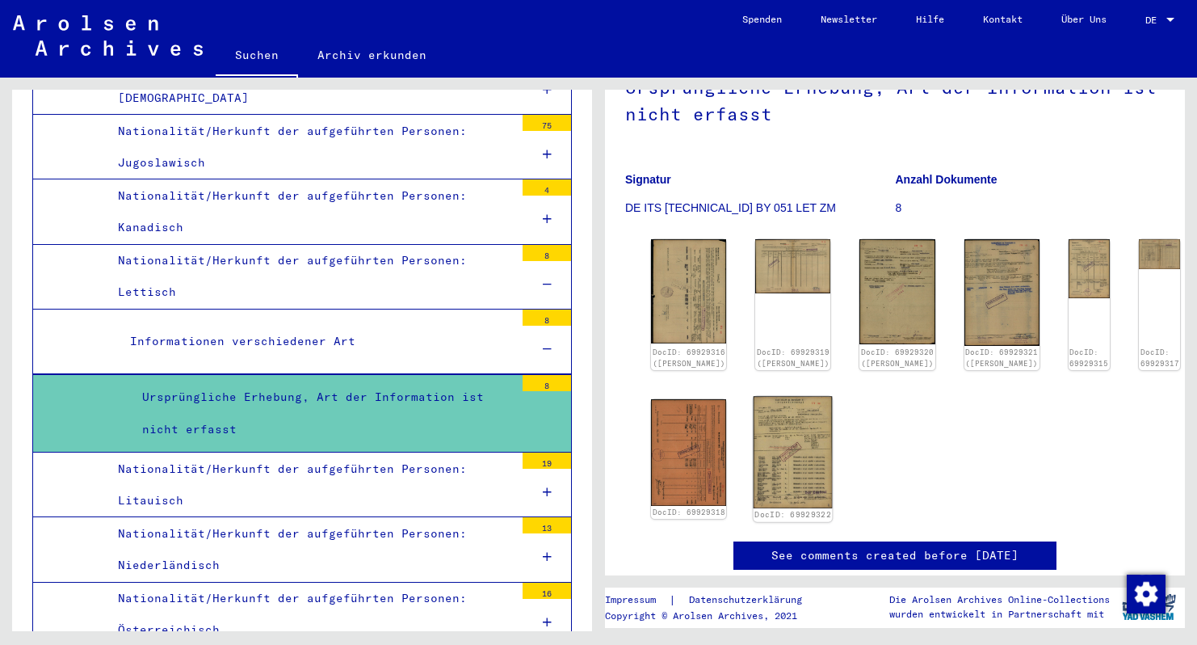
click at [785, 473] on img at bounding box center [793, 451] width 79 height 111
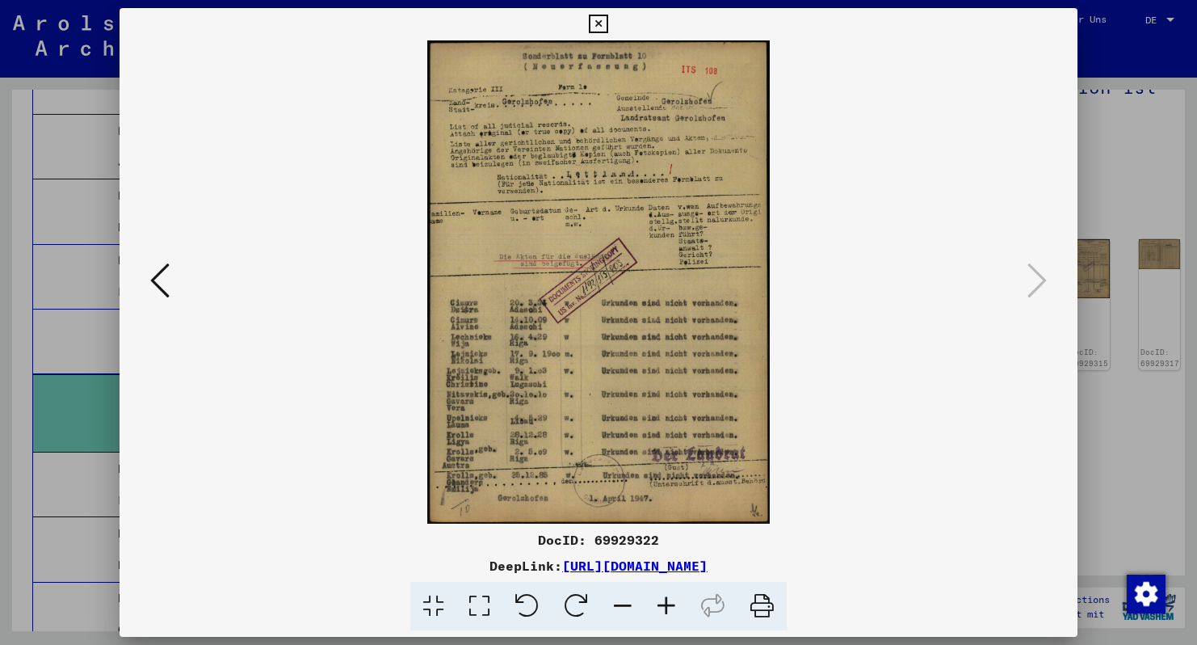
click at [159, 273] on icon at bounding box center [159, 280] width 19 height 39
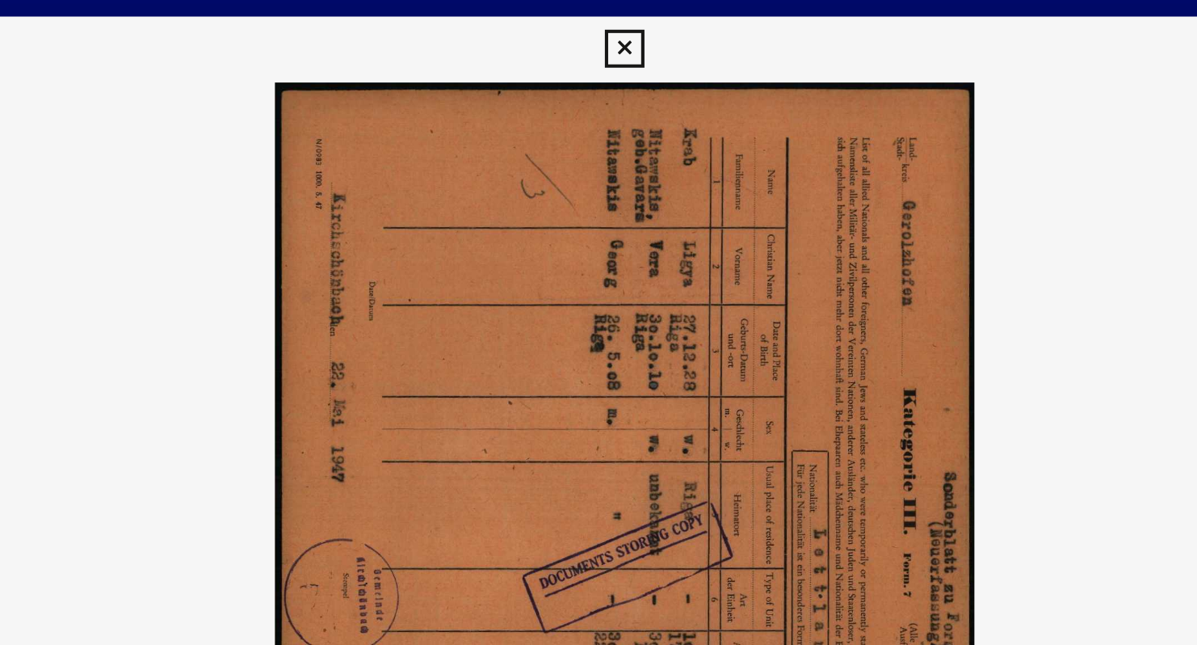
scroll to position [0, 0]
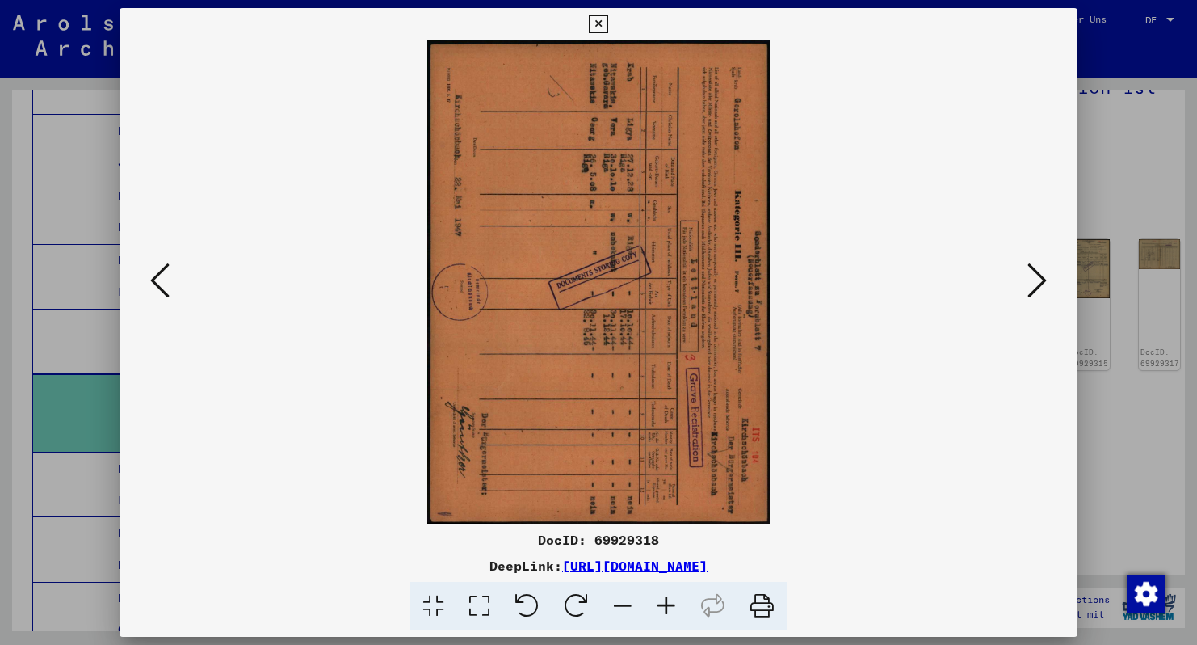
click at [165, 280] on icon at bounding box center [159, 280] width 19 height 39
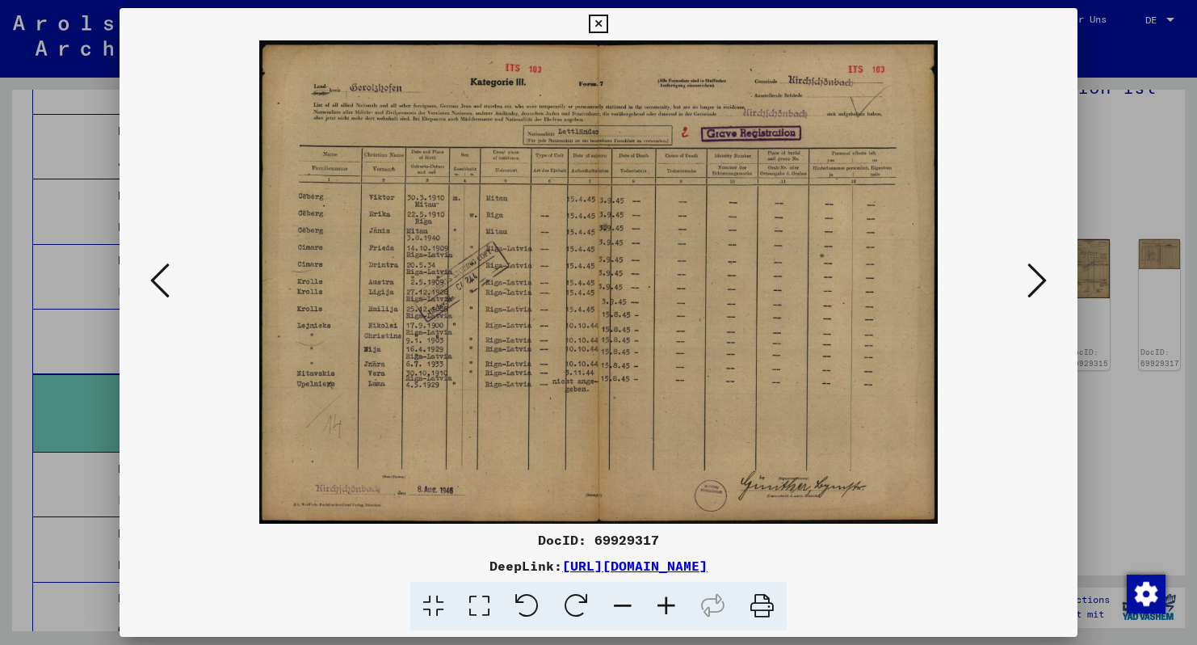
click at [168, 282] on icon at bounding box center [159, 280] width 19 height 39
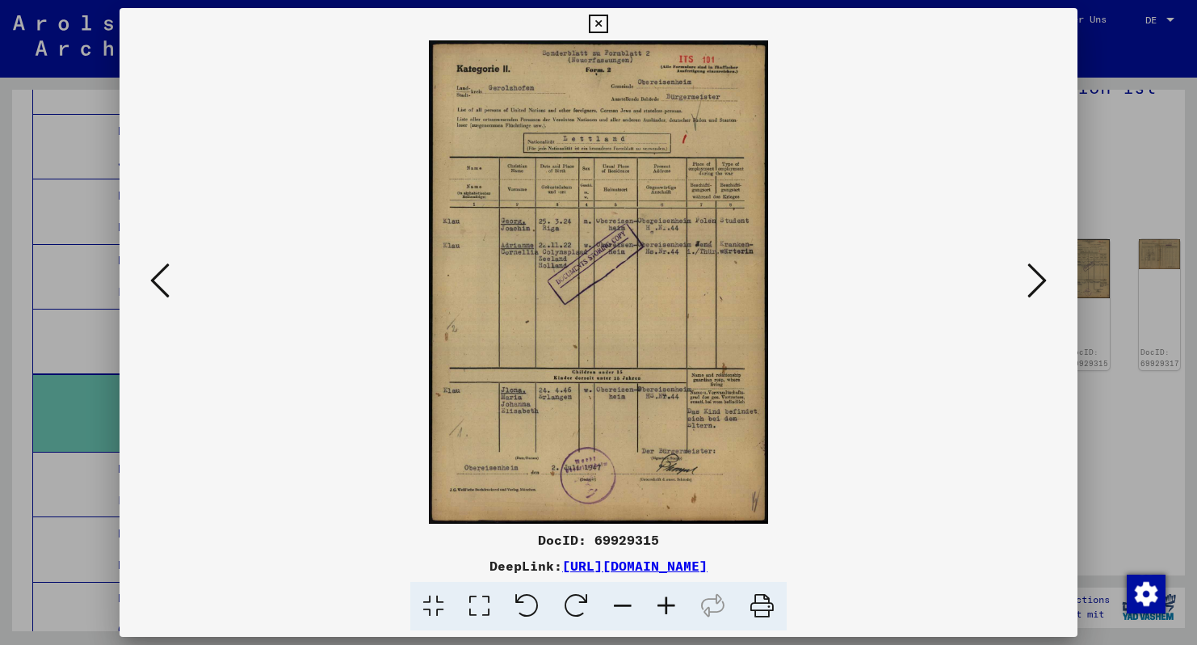
click at [168, 282] on icon at bounding box center [159, 280] width 19 height 39
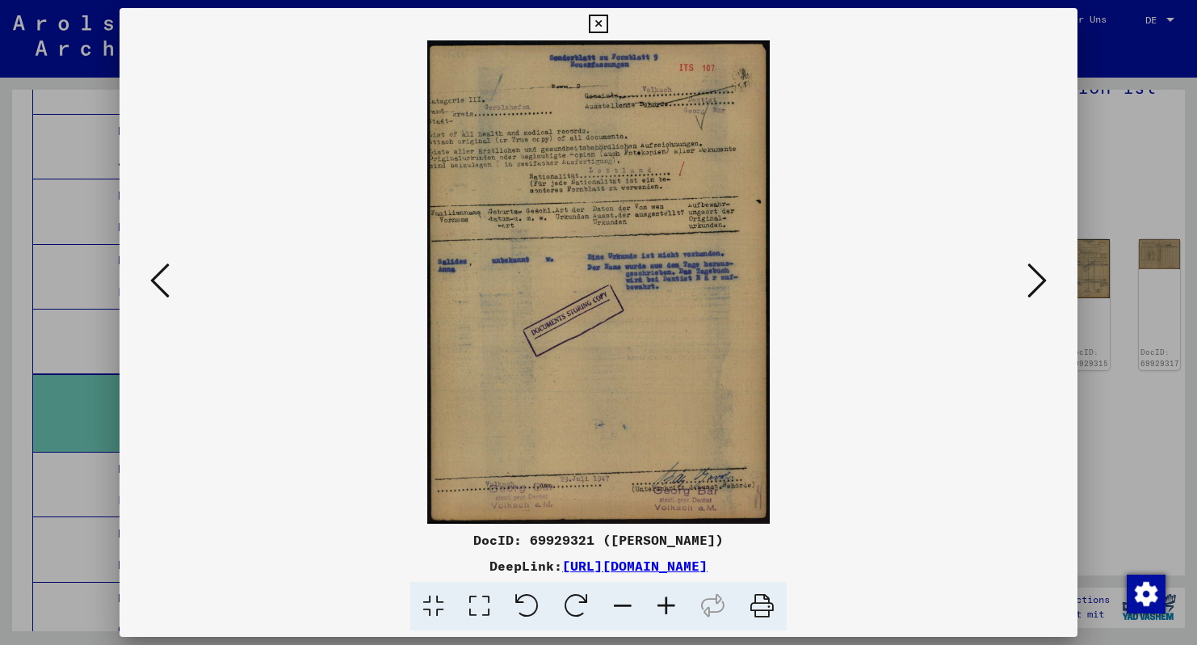
click at [158, 278] on icon at bounding box center [159, 280] width 19 height 39
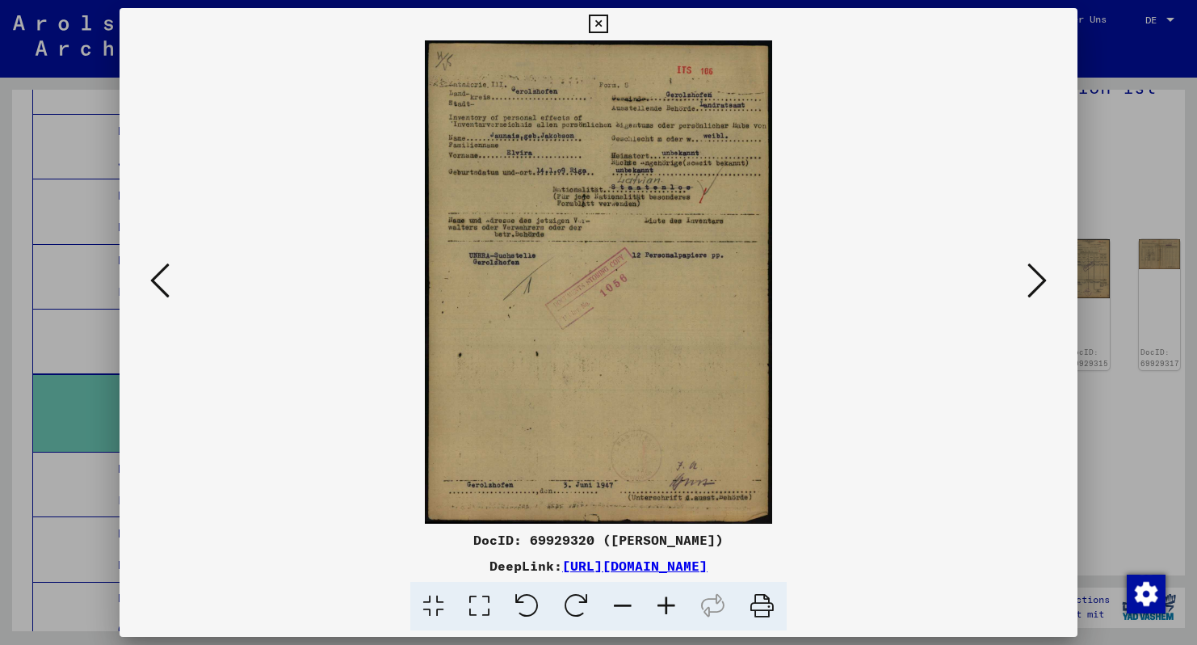
click at [158, 278] on icon at bounding box center [159, 280] width 19 height 39
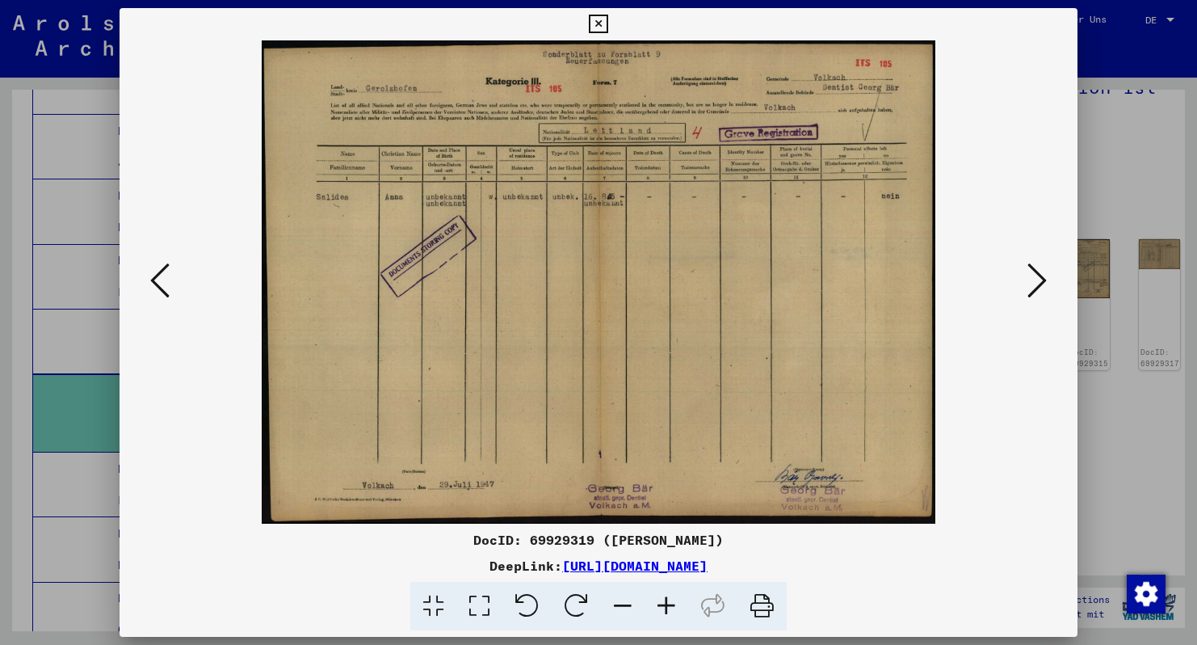
click at [158, 278] on icon at bounding box center [159, 280] width 19 height 39
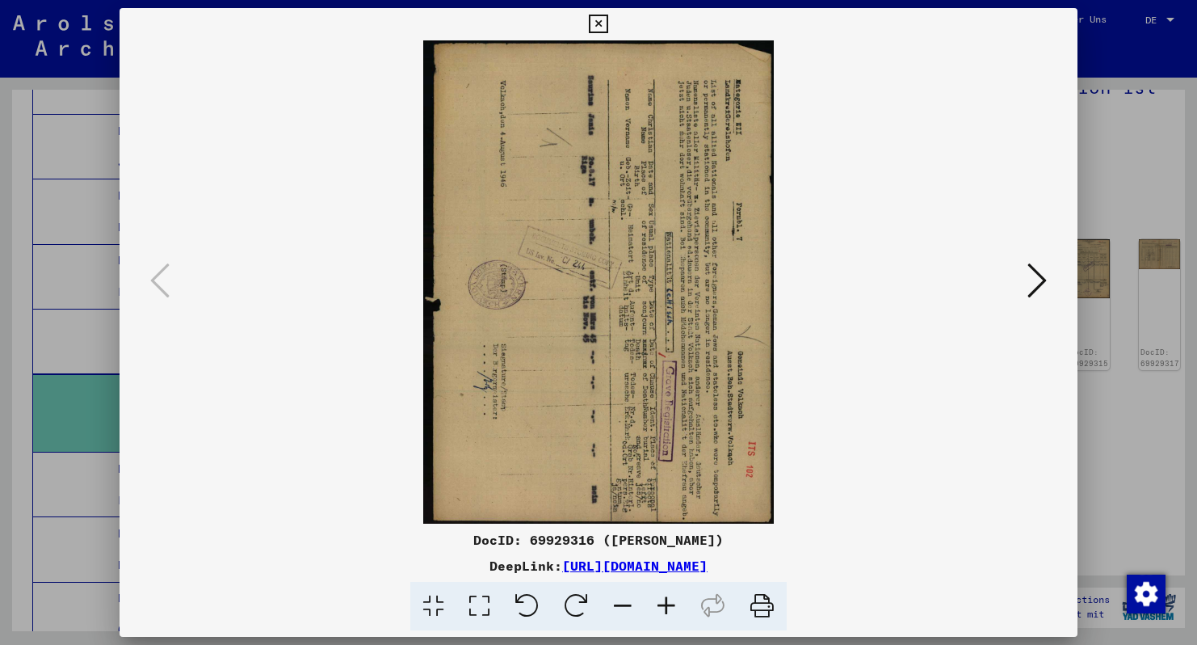
click at [608, 24] on icon at bounding box center [598, 24] width 19 height 19
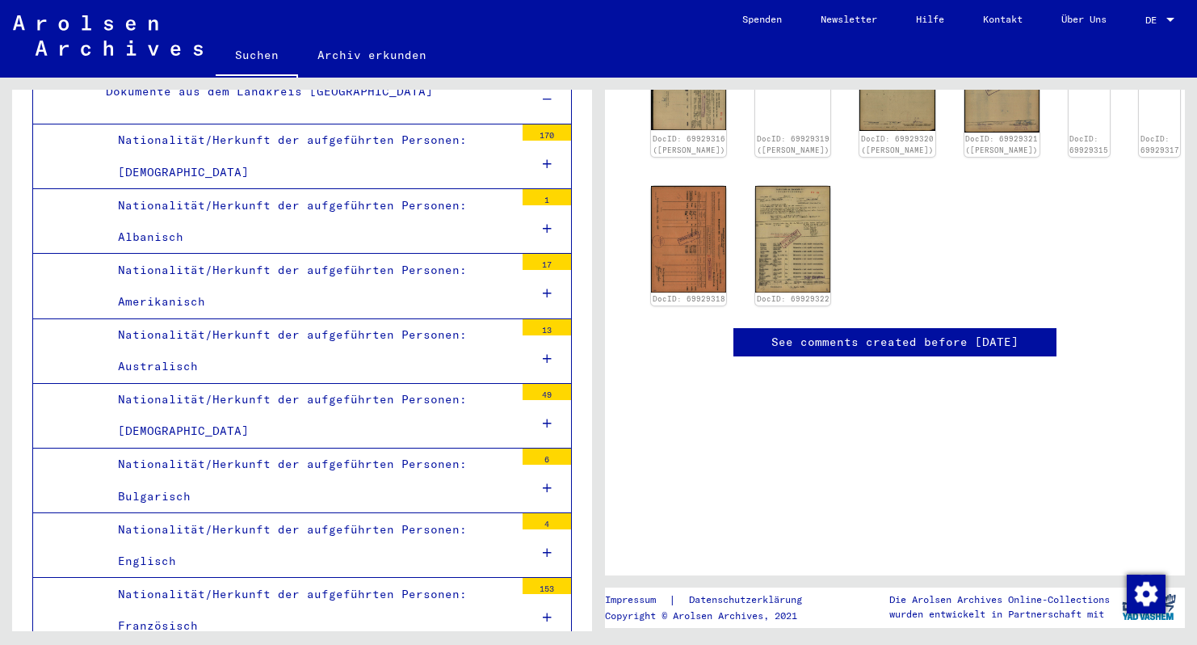
scroll to position [3851, 0]
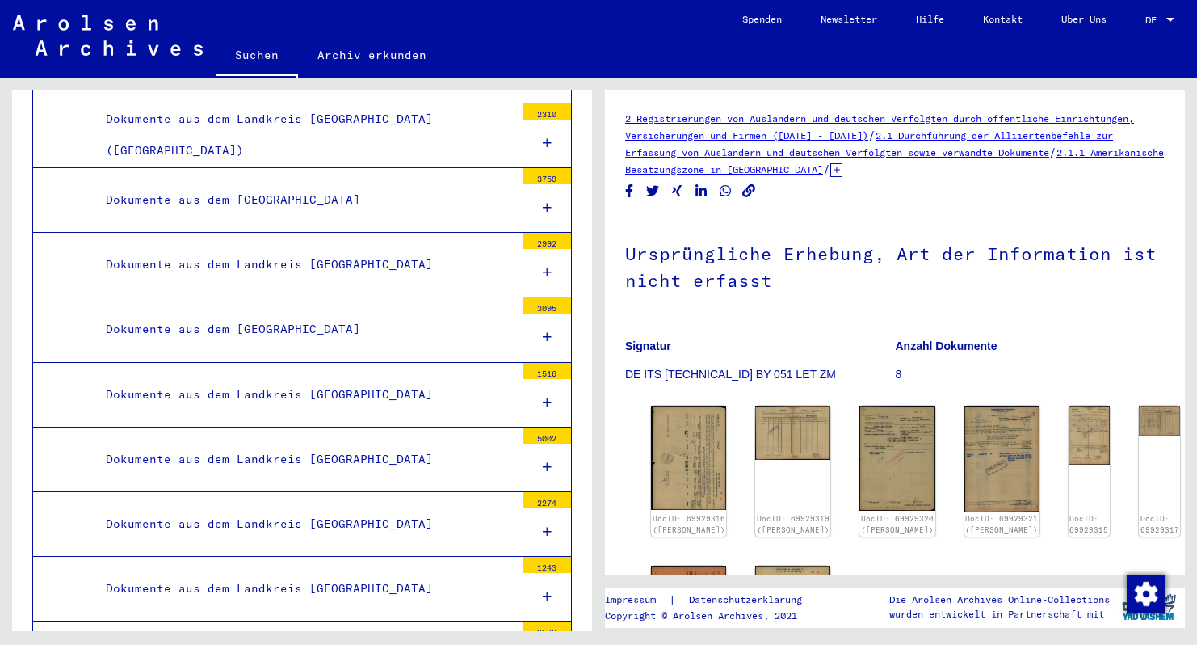
scroll to position [2045, 0]
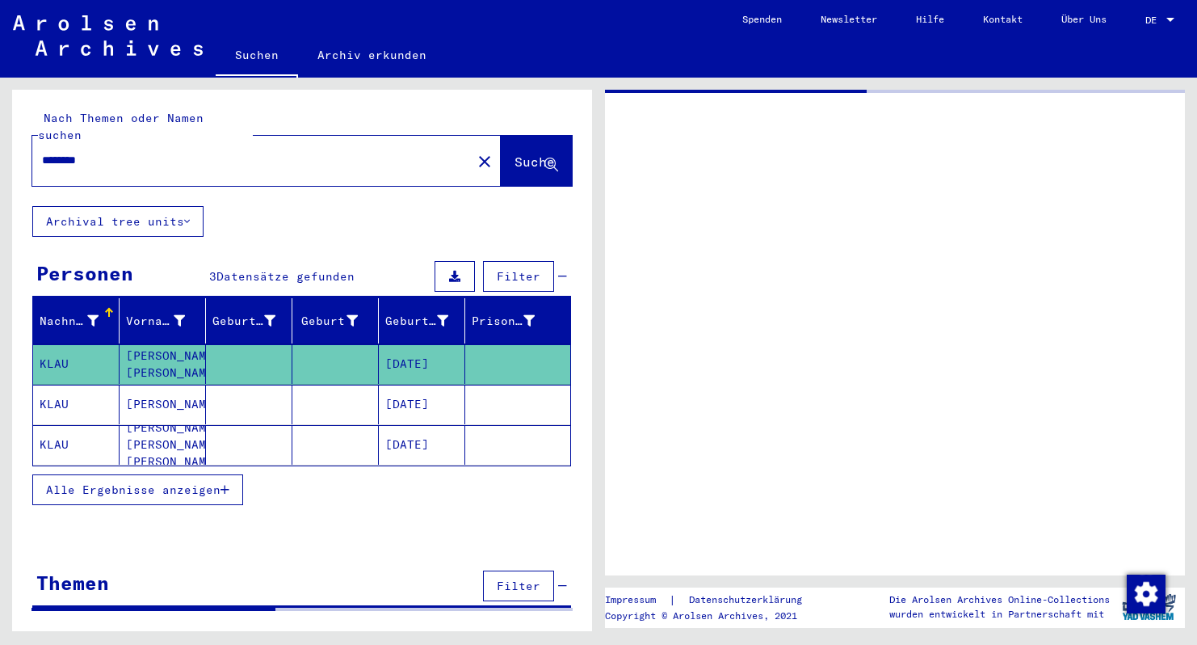
type input "**********"
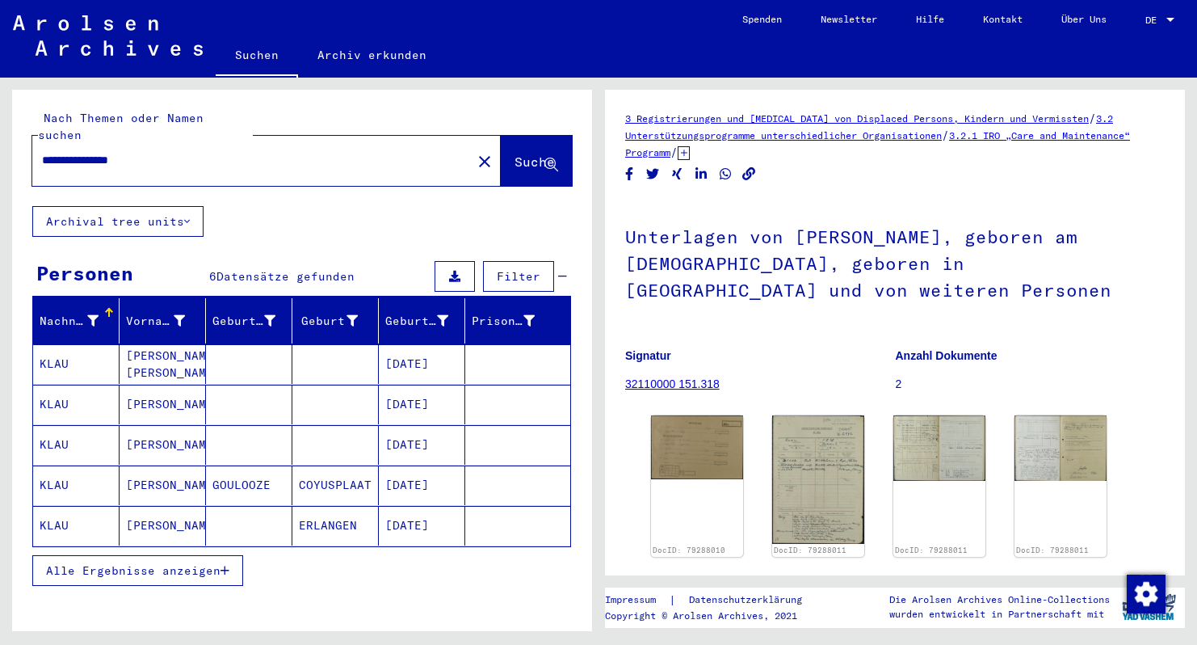
click at [174, 344] on mat-cell "[PERSON_NAME]. [PERSON_NAME]" at bounding box center [163, 364] width 86 height 40
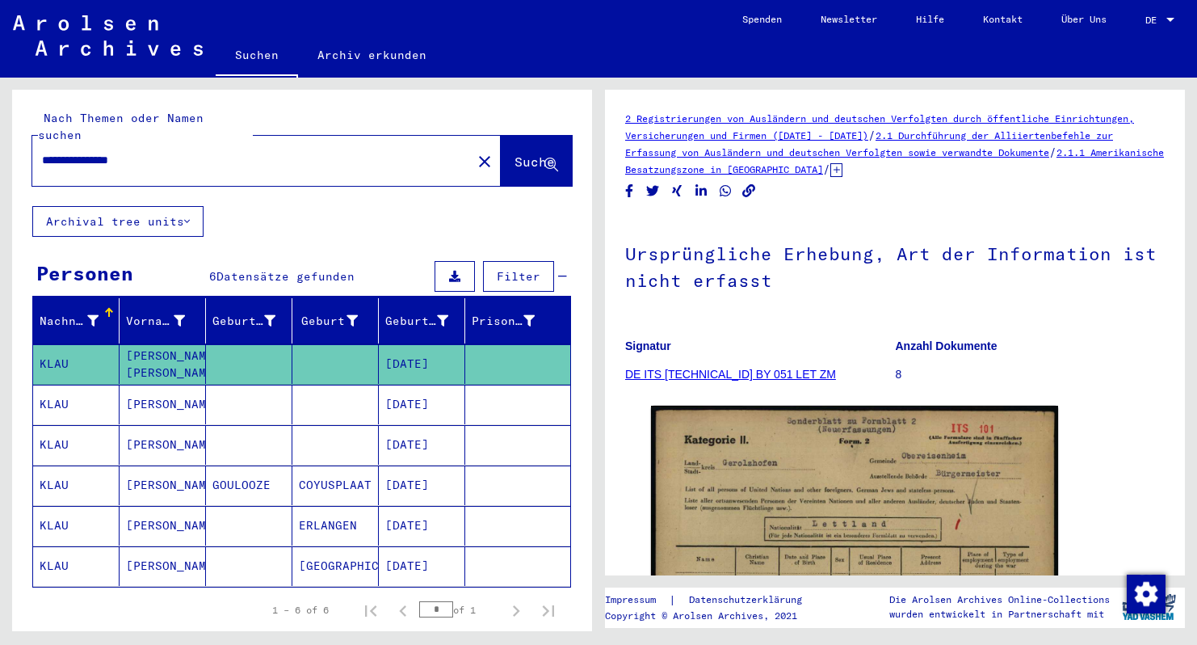
click at [162, 387] on mat-cell "[PERSON_NAME]" at bounding box center [163, 405] width 86 height 40
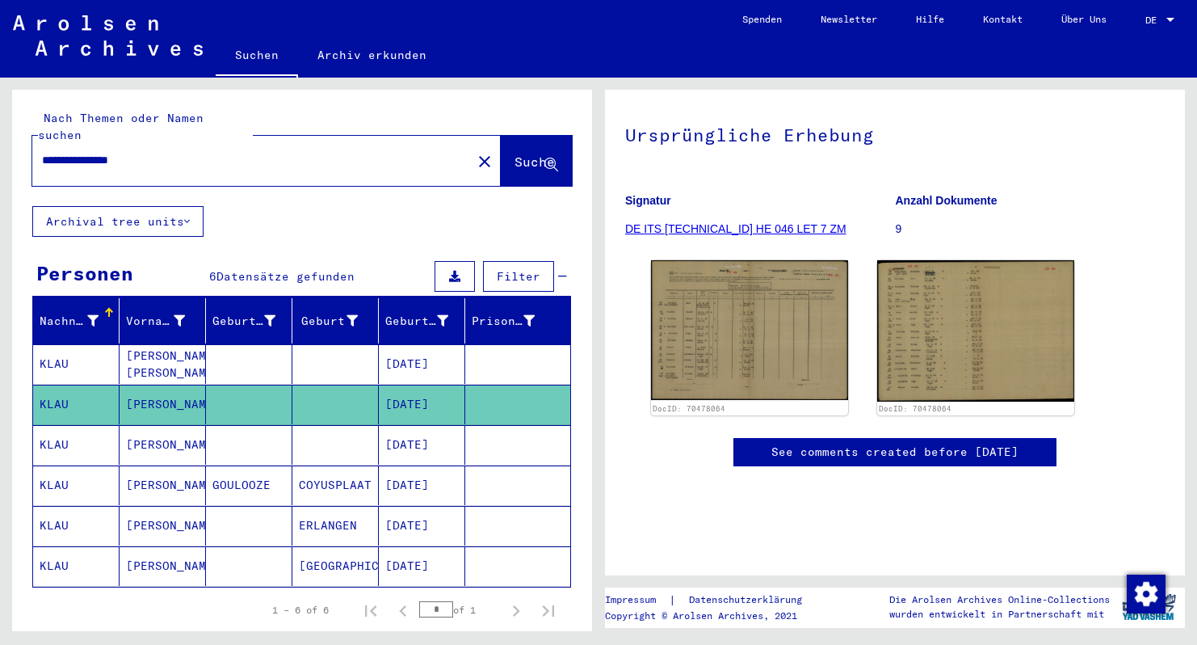
scroll to position [120, 0]
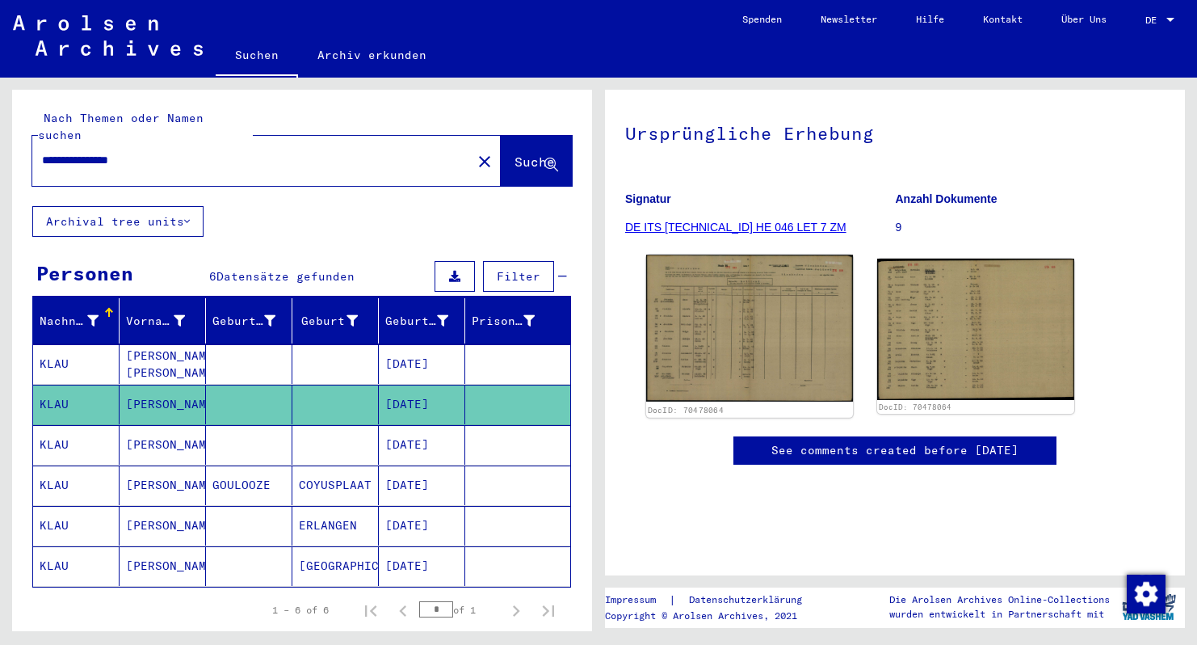
click at [776, 379] on img at bounding box center [749, 327] width 207 height 146
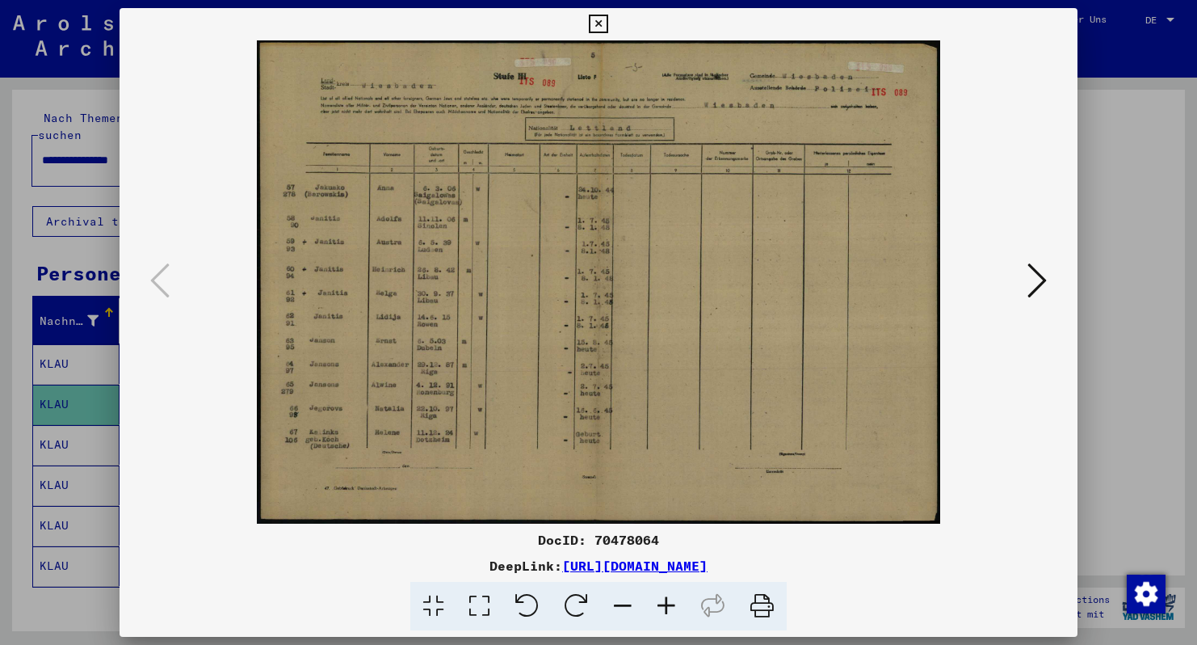
click at [1040, 286] on icon at bounding box center [1037, 280] width 19 height 39
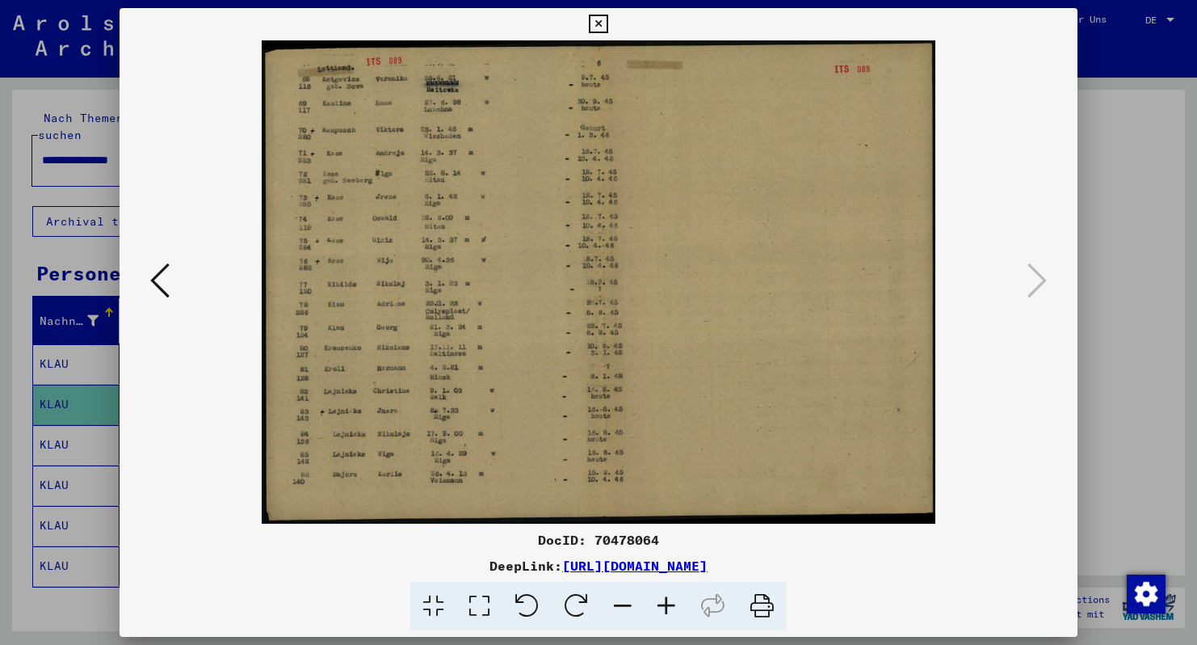
click at [152, 279] on icon at bounding box center [159, 280] width 19 height 39
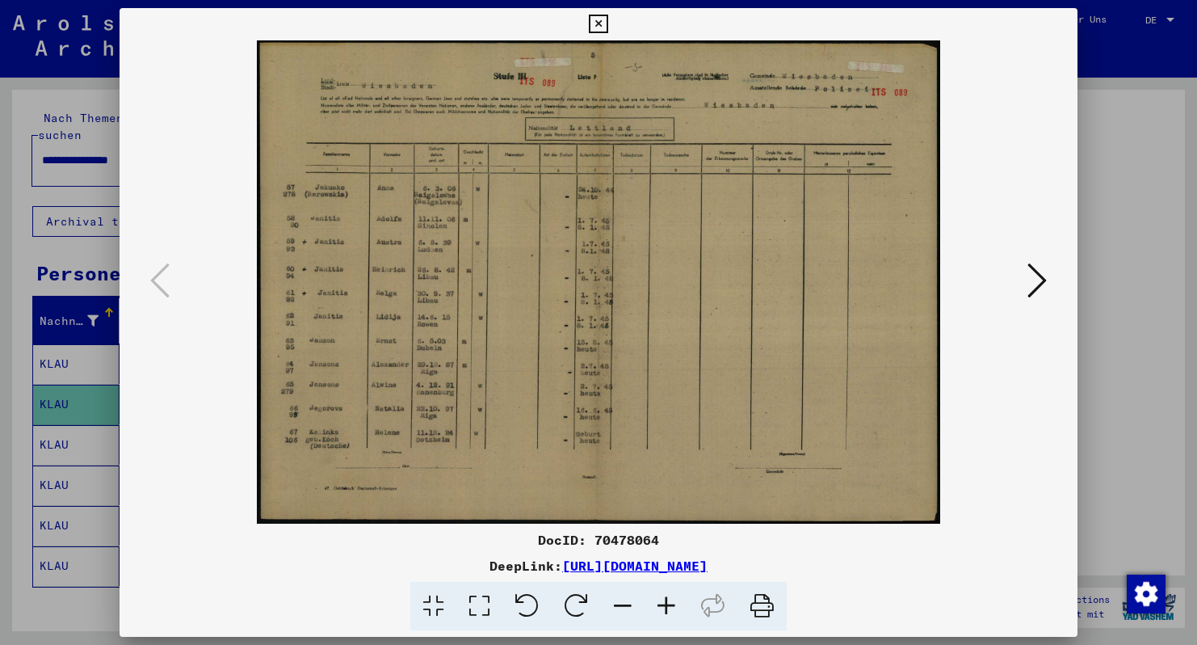
click at [608, 27] on icon at bounding box center [598, 24] width 19 height 19
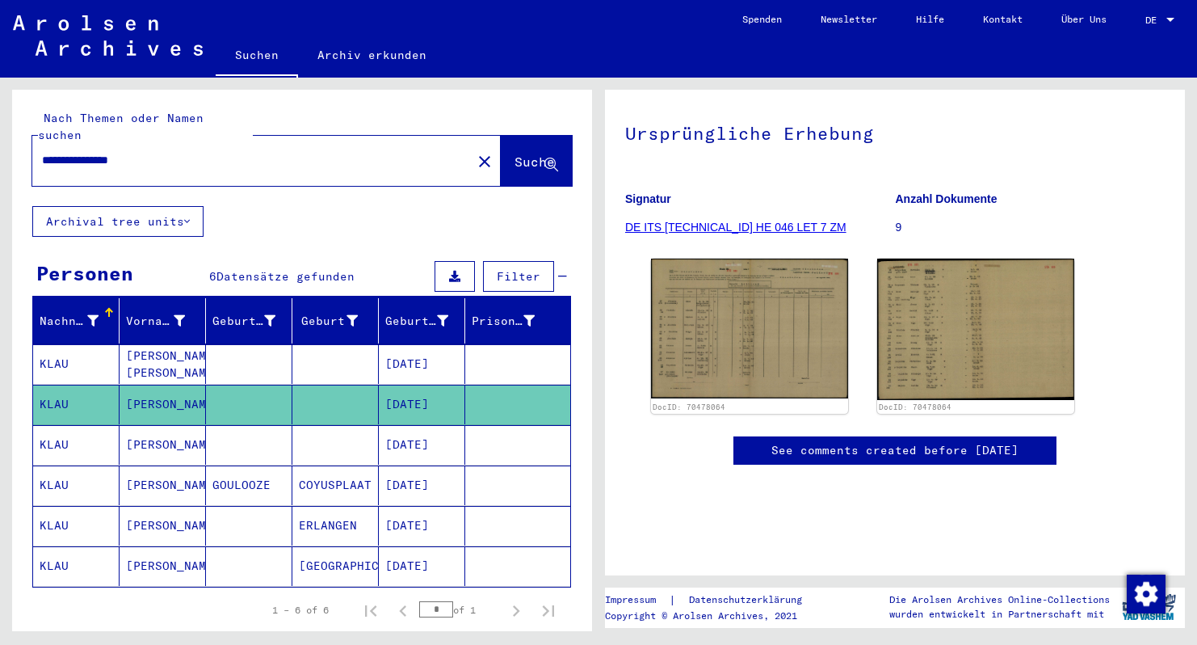
click at [156, 426] on mat-cell "[PERSON_NAME]" at bounding box center [163, 445] width 86 height 40
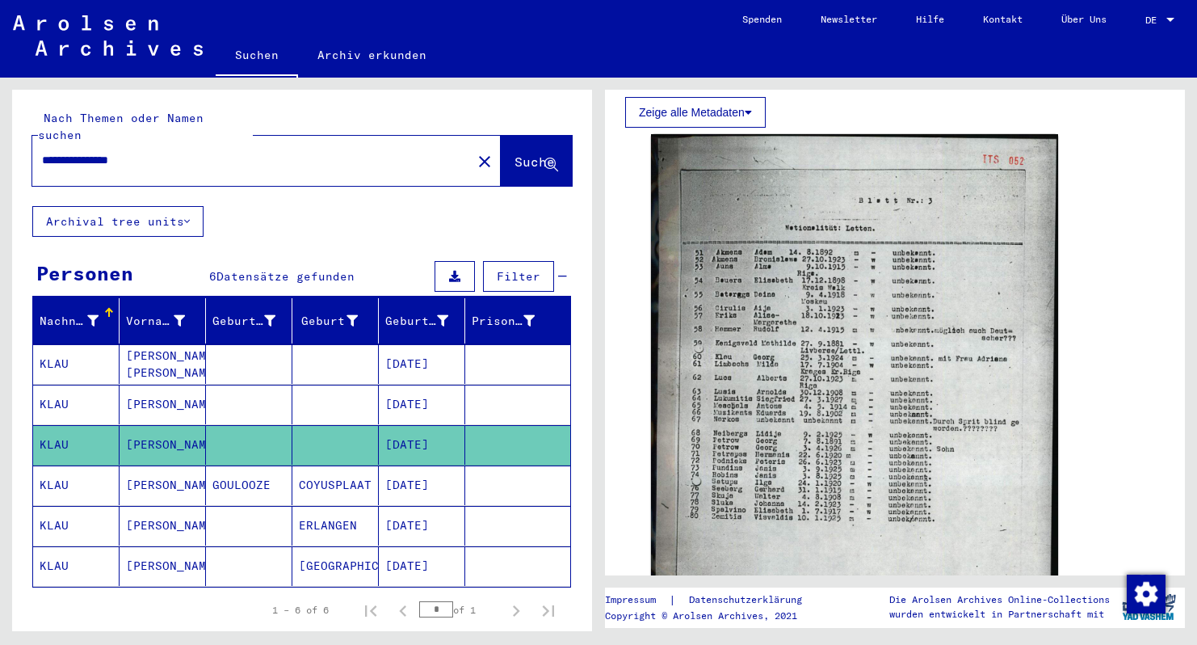
scroll to position [444, 0]
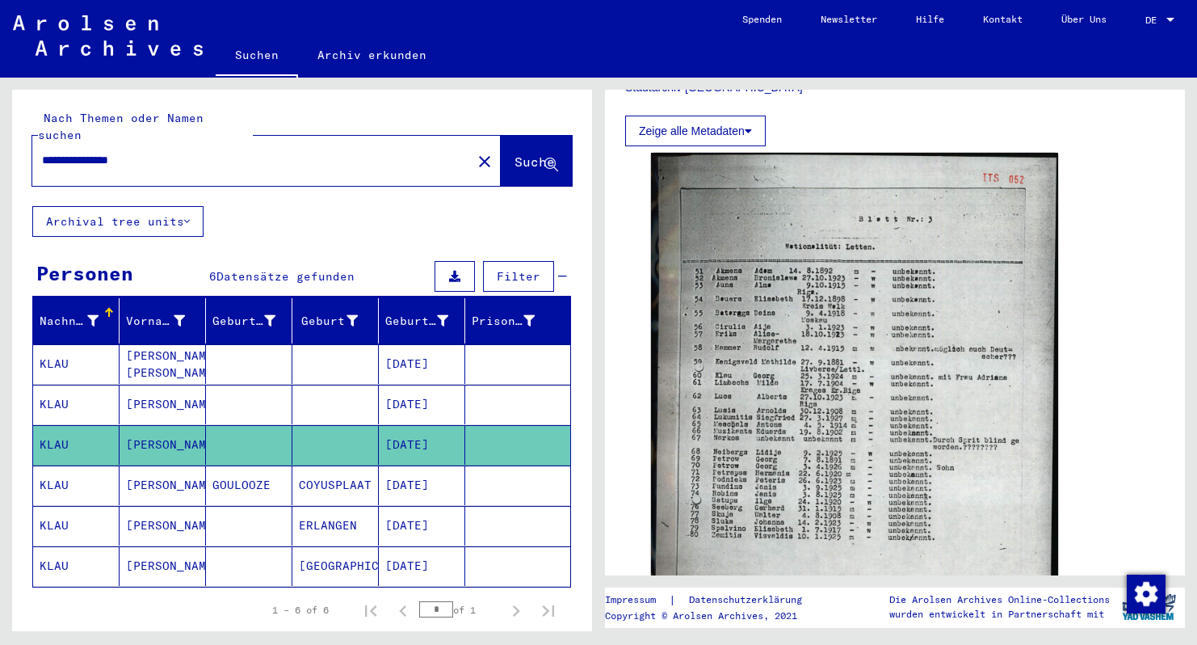
click at [157, 465] on mat-cell "[PERSON_NAME]" at bounding box center [163, 485] width 86 height 40
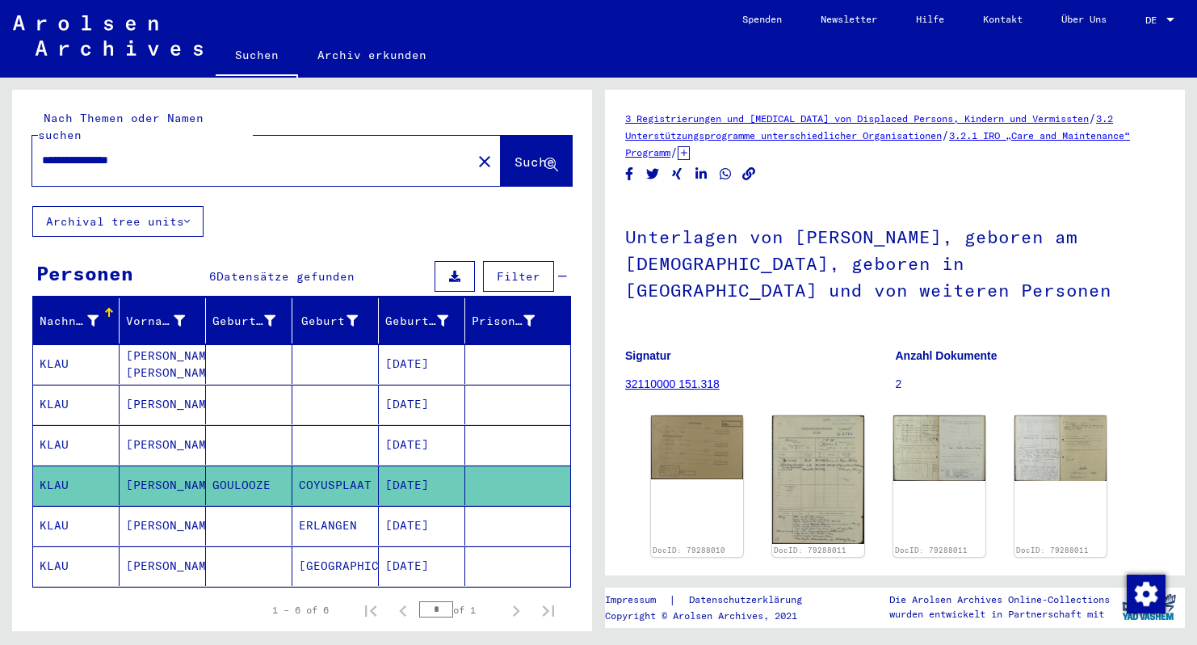
click at [149, 513] on mat-cell "[PERSON_NAME]" at bounding box center [163, 526] width 86 height 40
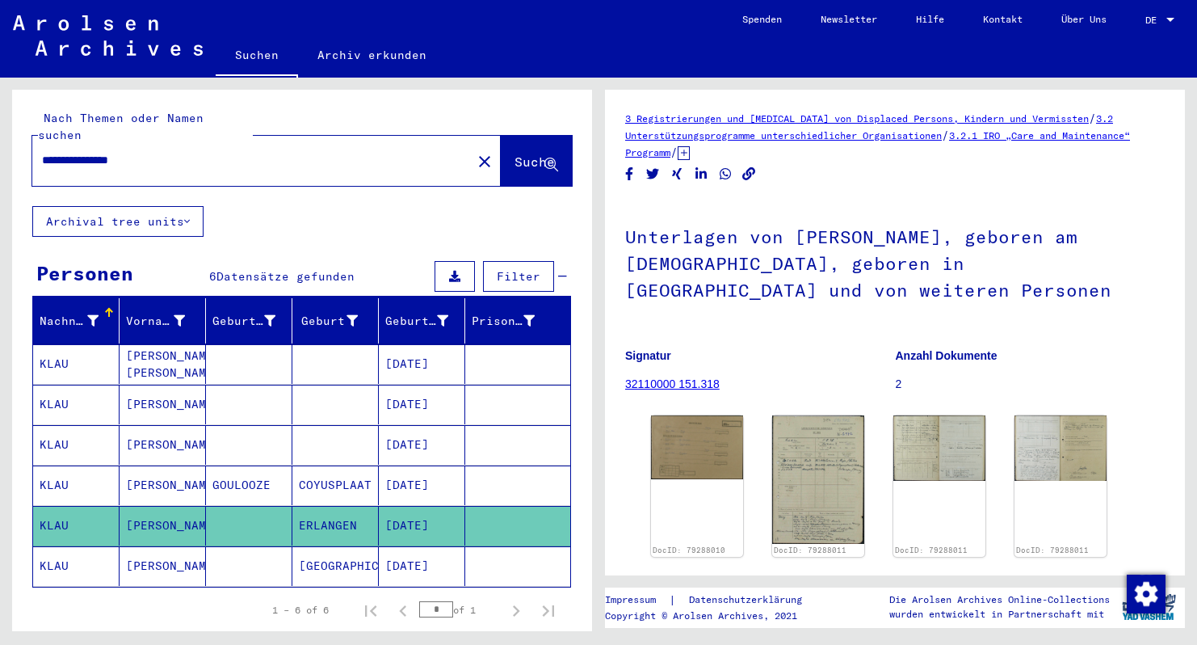
click at [148, 550] on mat-cell "[PERSON_NAME]" at bounding box center [163, 566] width 86 height 40
